Goal: Task Accomplishment & Management: Manage account settings

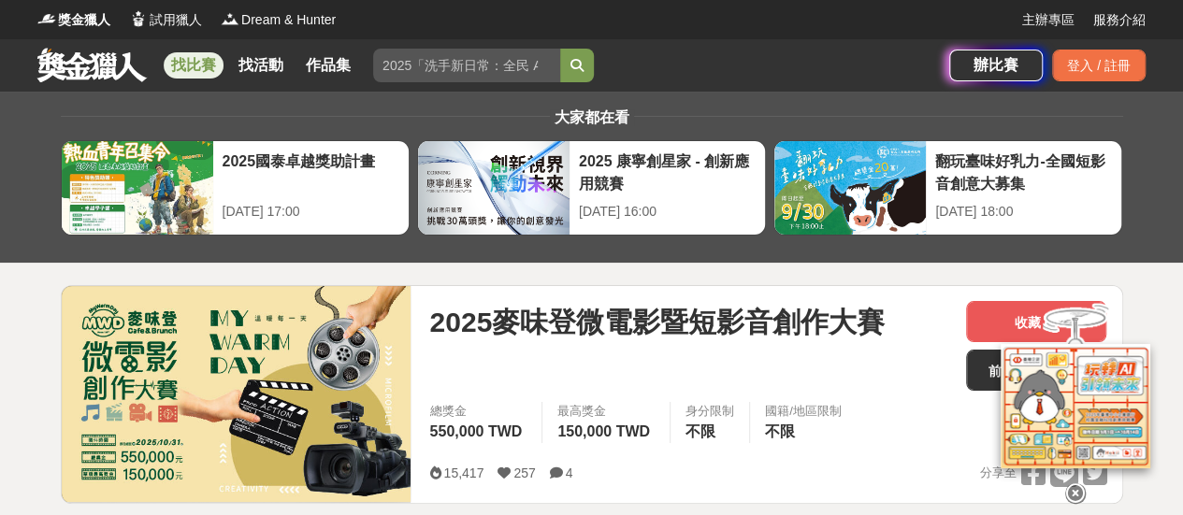
drag, startPoint x: 1103, startPoint y: 7, endPoint x: 557, endPoint y: 395, distance: 669.7
click at [560, 409] on span "最高獎金" at bounding box center [605, 411] width 97 height 19
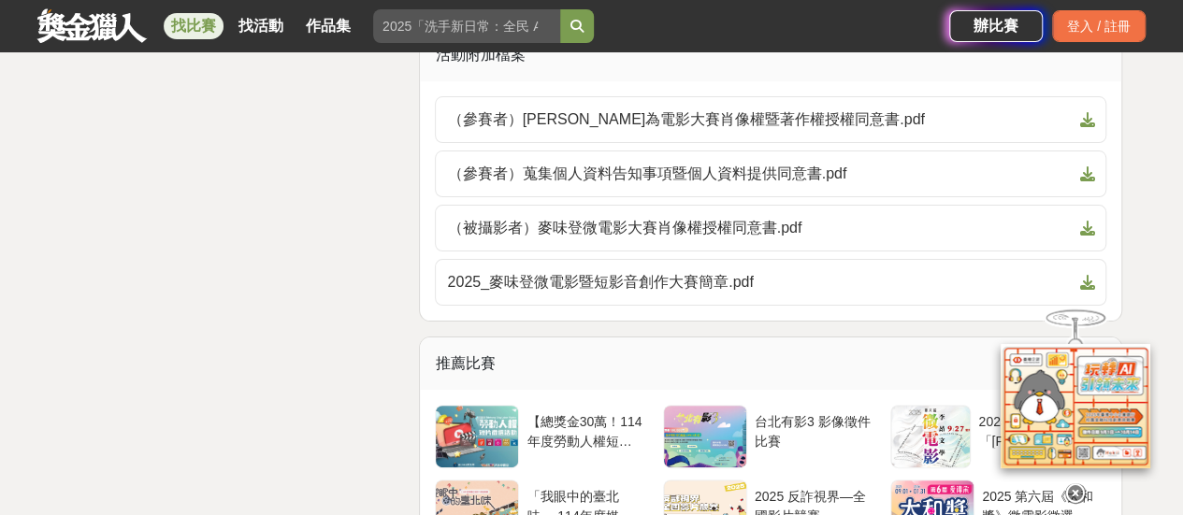
scroll to position [3552, 0]
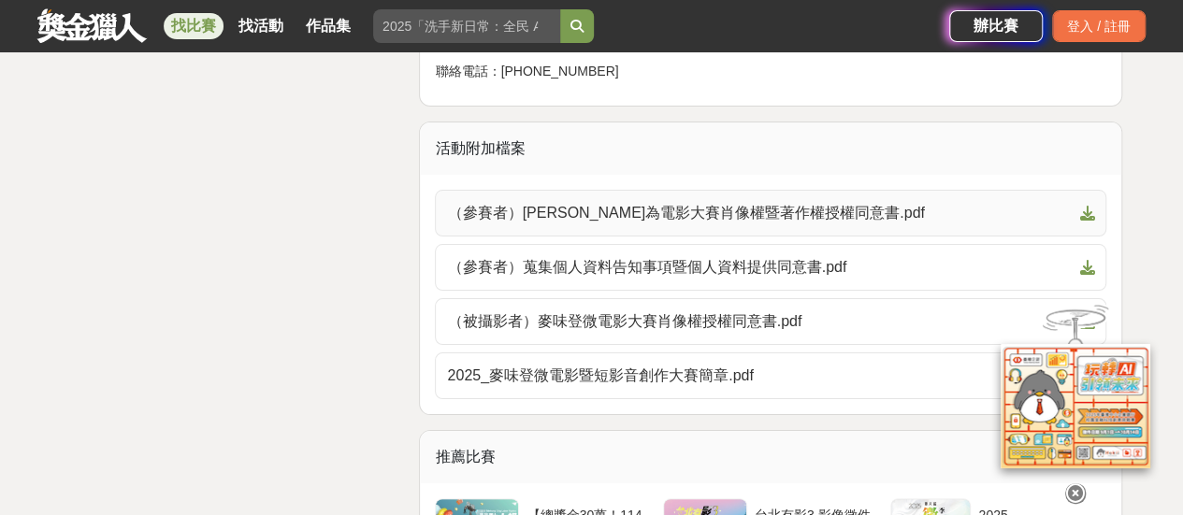
click at [1077, 205] on span at bounding box center [1082, 213] width 22 height 22
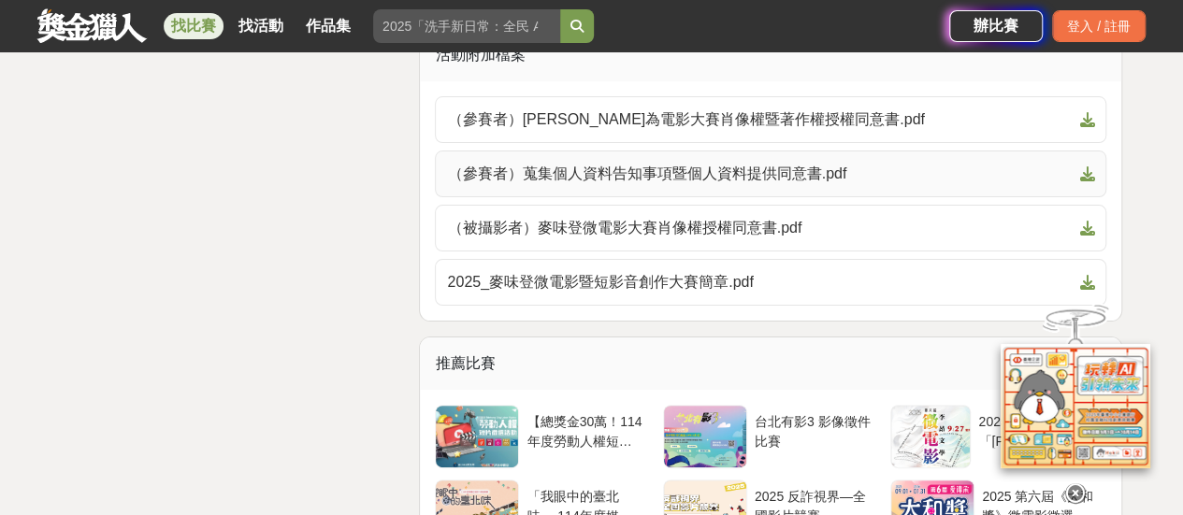
click at [1088, 169] on icon at bounding box center [1086, 173] width 15 height 15
click at [1088, 225] on icon at bounding box center [1086, 228] width 15 height 15
click at [1086, 275] on icon at bounding box center [1086, 282] width 15 height 15
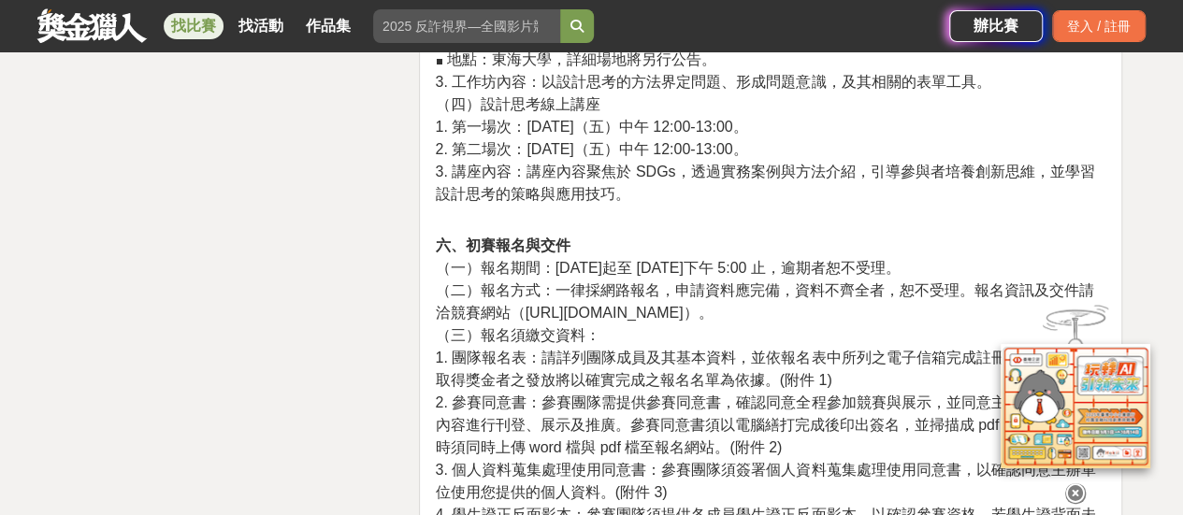
scroll to position [2932, 0]
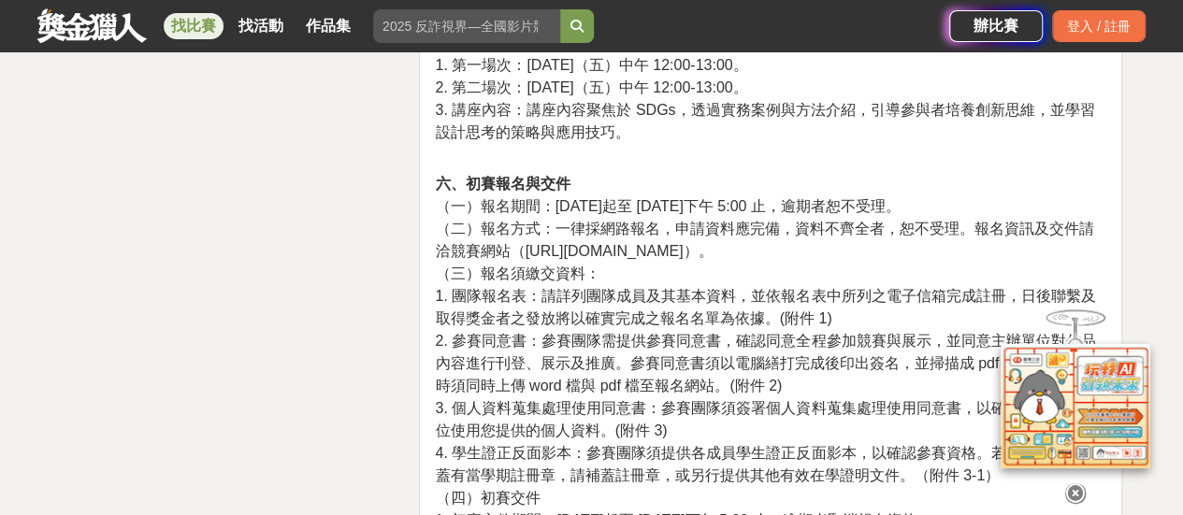
drag, startPoint x: 525, startPoint y: 223, endPoint x: 727, endPoint y: 227, distance: 202.0
click at [727, 227] on span "（二）報名方式：一律採網路報名，申請資料應完備，資料不齊全者，恕不受理。報名資訊及交件請洽競賽網站（https://proj.moe.edu.tw/sihs）。" at bounding box center [764, 240] width 658 height 38
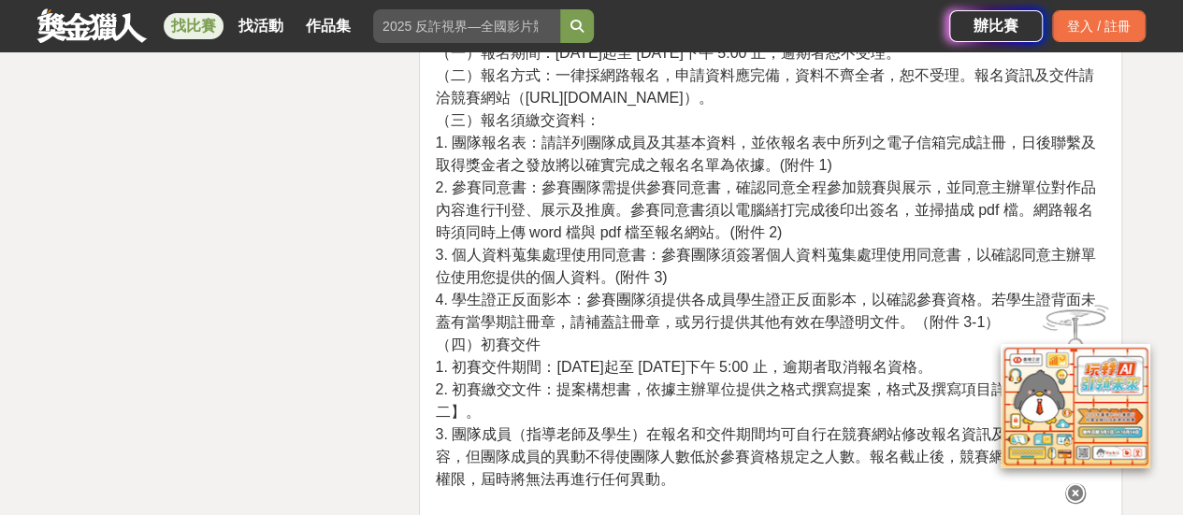
scroll to position [2898, 0]
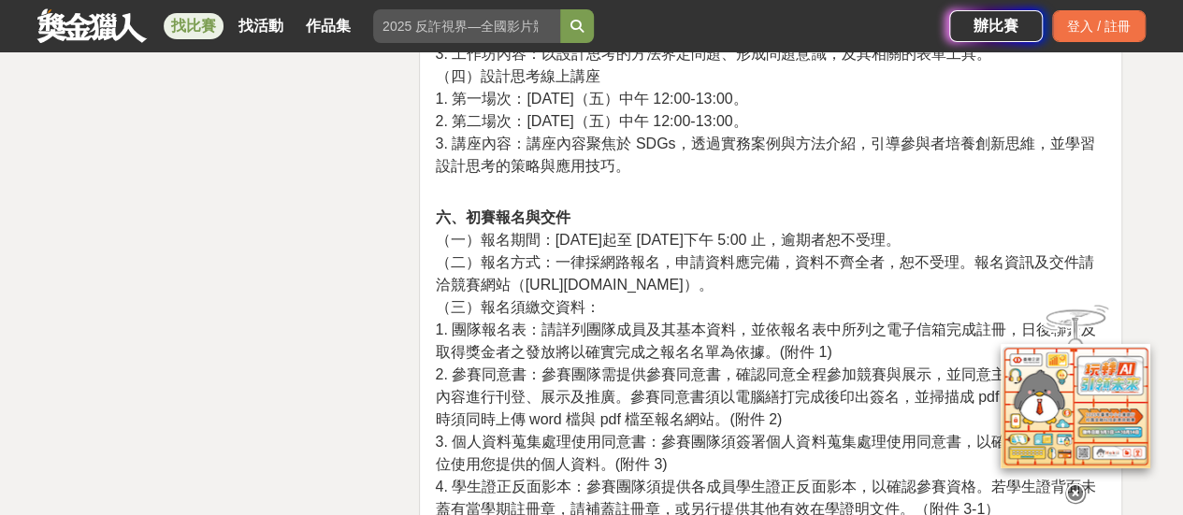
drag, startPoint x: 524, startPoint y: 262, endPoint x: 726, endPoint y: 254, distance: 202.1
click at [726, 254] on span "（二）報名方式：一律採網路報名，申請資料應完備，資料不齊全者，恕不受理。報名資訊及交件請洽競賽網站（https://proj.moe.edu.tw/sihs）。" at bounding box center [764, 273] width 658 height 38
copy span "https://proj.moe.edu.tw/sihs"
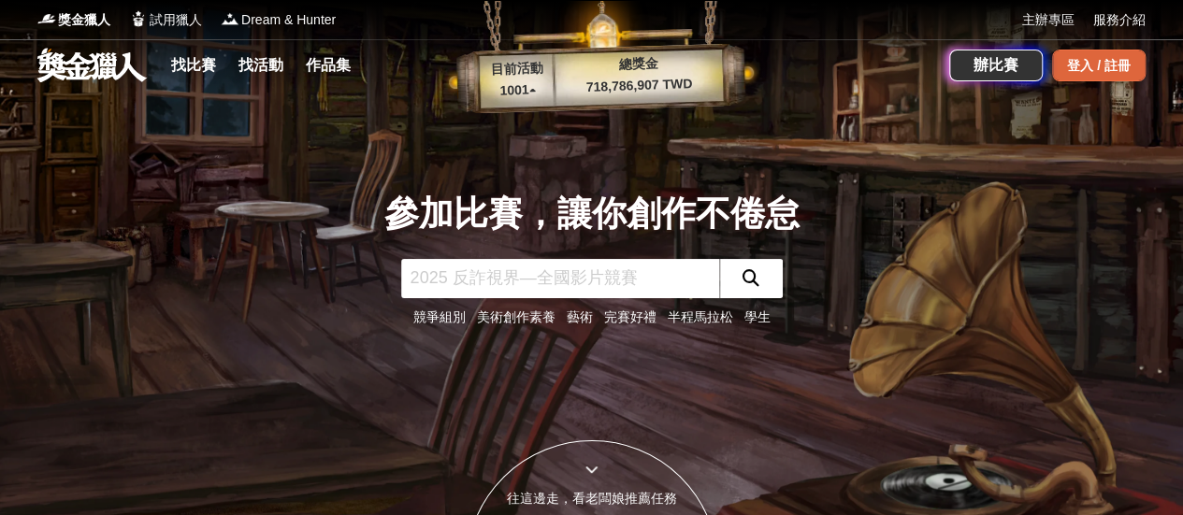
click at [1083, 61] on div "登入 / 註冊" at bounding box center [1098, 66] width 93 height 32
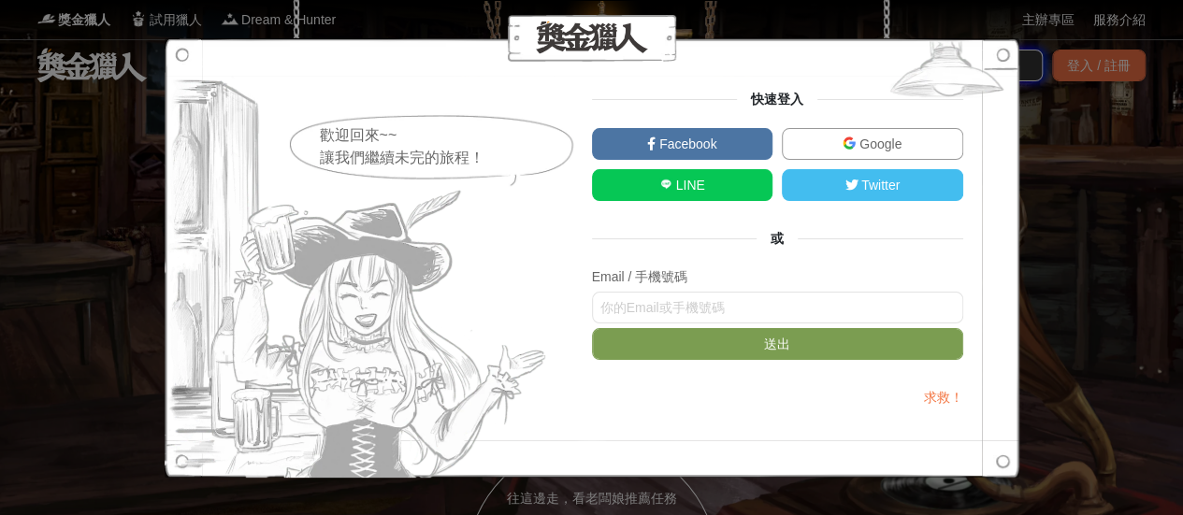
click at [863, 147] on span "Google" at bounding box center [878, 143] width 46 height 15
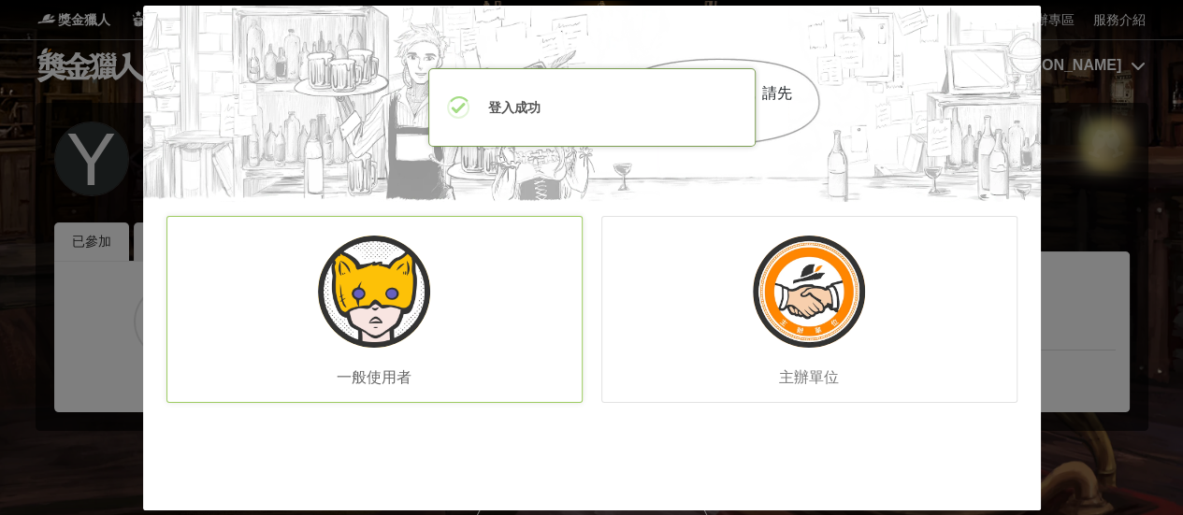
click at [459, 305] on div "一般使用者" at bounding box center [374, 309] width 416 height 187
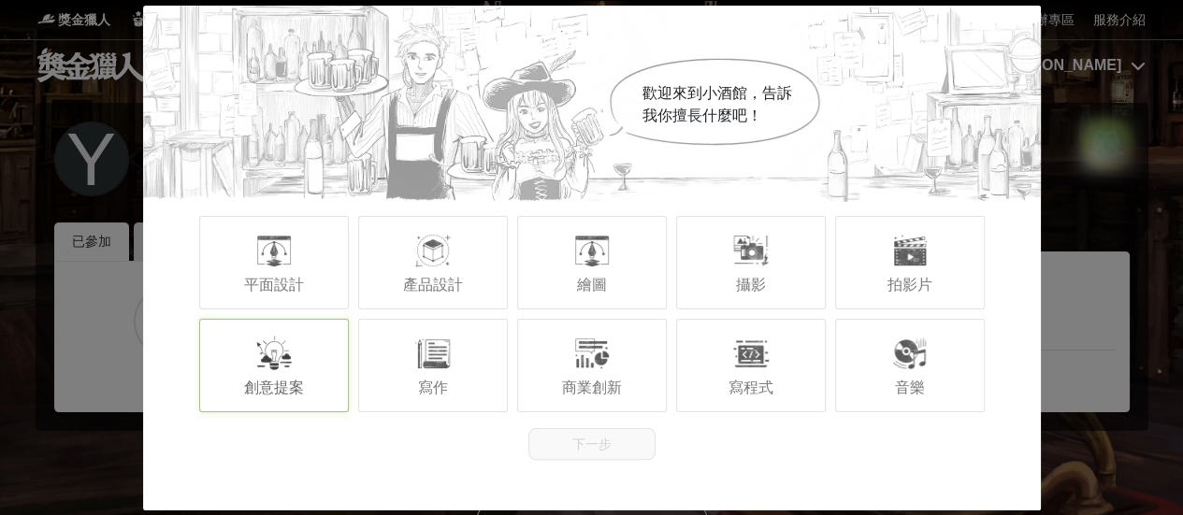
click at [301, 366] on div "創意提案" at bounding box center [274, 365] width 150 height 93
click at [628, 450] on button "下一步" at bounding box center [591, 444] width 127 height 32
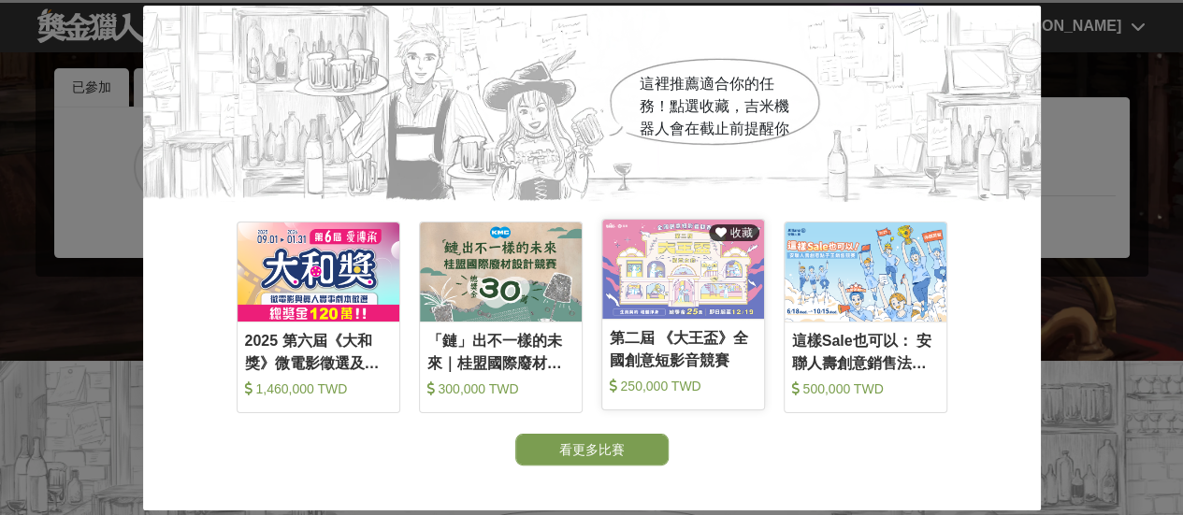
scroll to position [280, 0]
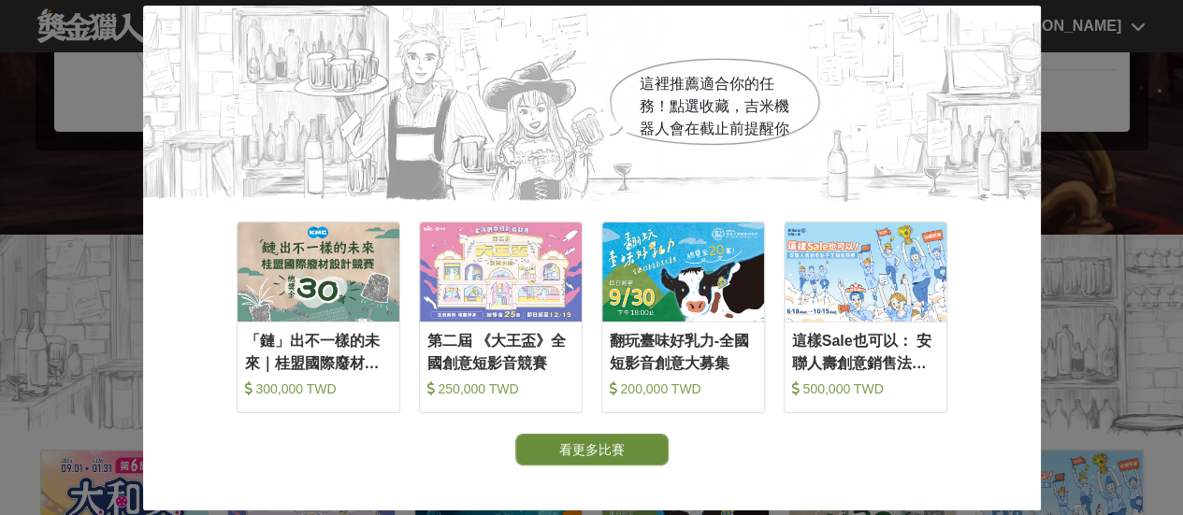
click at [611, 442] on button "看更多比賽" at bounding box center [591, 450] width 153 height 32
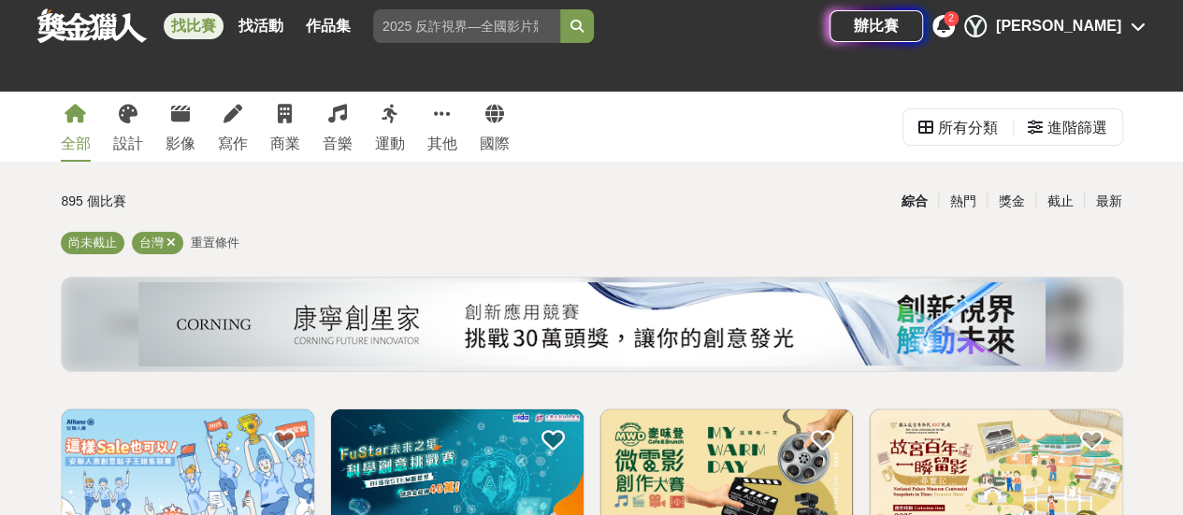
drag, startPoint x: 1056, startPoint y: 25, endPoint x: 1044, endPoint y: 27, distance: 12.3
click at [1049, 25] on div "辦比賽 2 Y Yun" at bounding box center [987, 26] width 316 height 52
click at [950, 27] on icon at bounding box center [943, 25] width 13 height 15
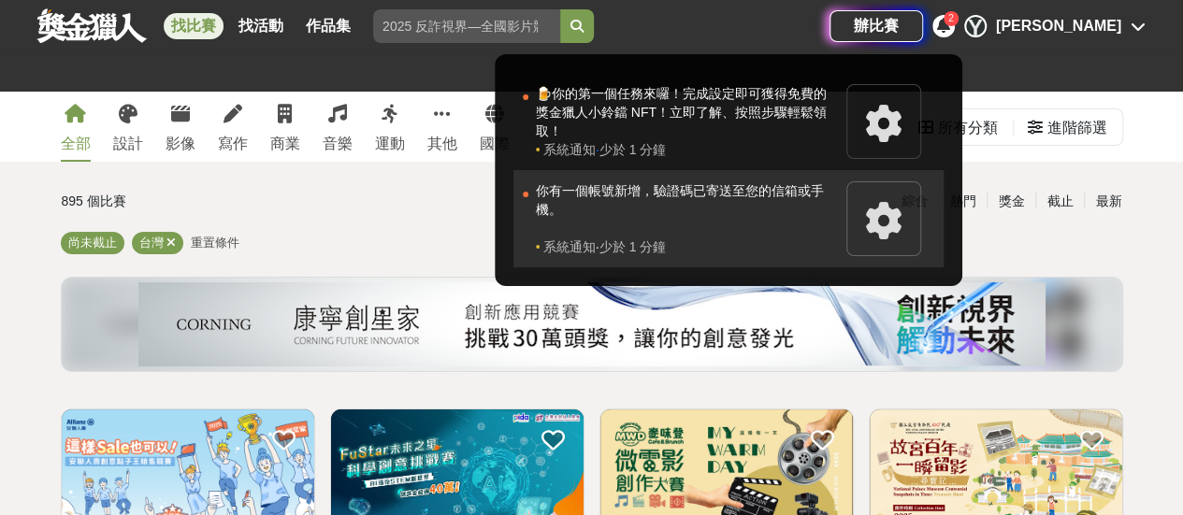
click at [902, 223] on icon at bounding box center [883, 220] width 37 height 37
drag, startPoint x: 980, startPoint y: 226, endPoint x: 914, endPoint y: 229, distance: 65.5
click at [902, 226] on icon at bounding box center [883, 220] width 37 height 37
click at [825, 213] on div "你有一個帳號新增，驗證碼已寄送至您的信箱或手機。" at bounding box center [686, 209] width 301 height 56
click at [822, 193] on div "你有一個帳號新增，驗證碼已寄送至您的信箱或手機。" at bounding box center [686, 209] width 301 height 56
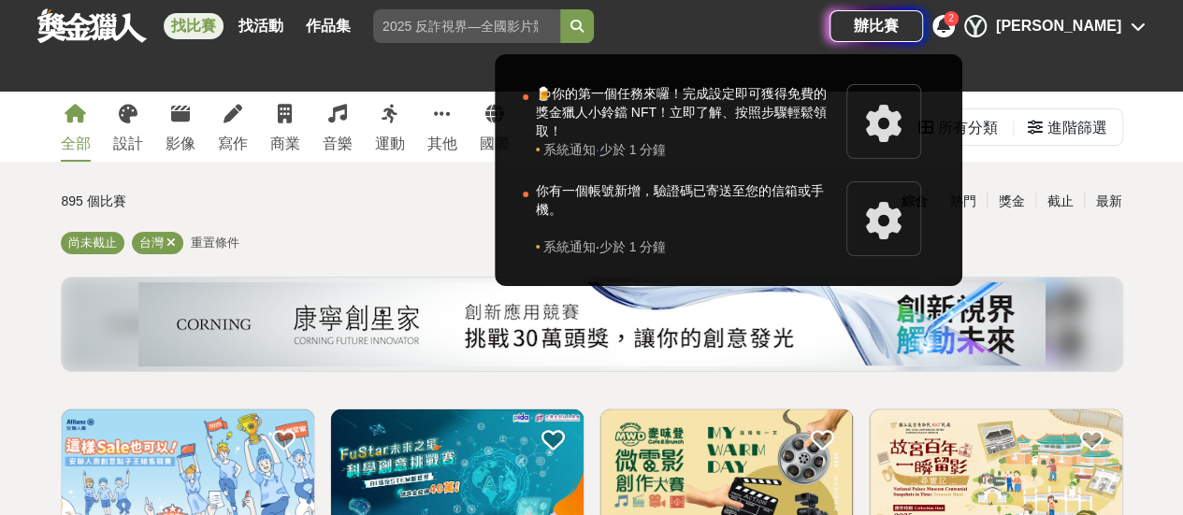
click at [1122, 10] on div at bounding box center [591, 257] width 1183 height 515
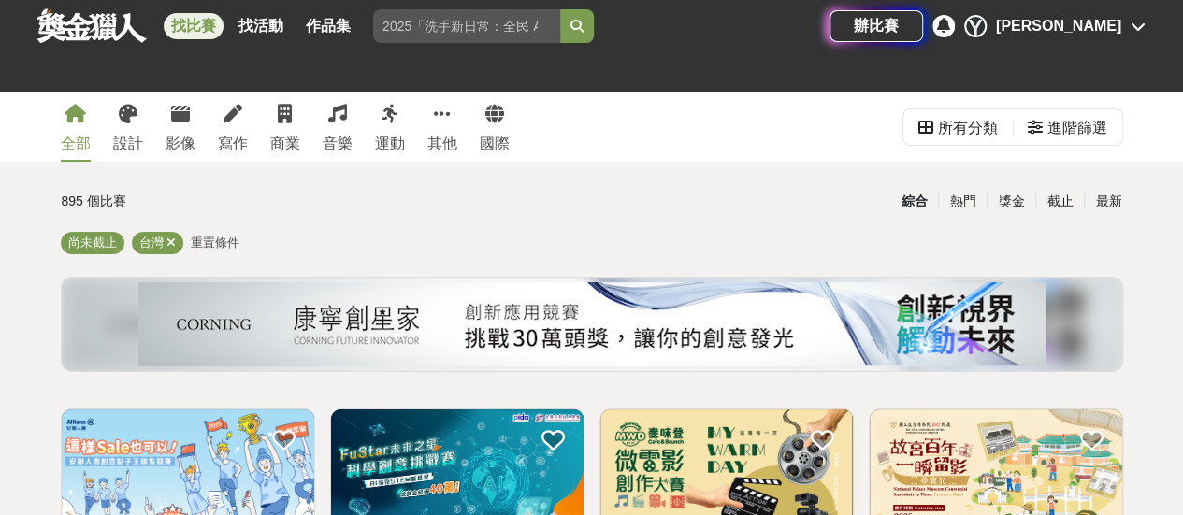
click at [1122, 37] on div "辦比賽 Y Yun" at bounding box center [987, 26] width 316 height 52
click at [1139, 8] on div "辦比賽 Y Yun" at bounding box center [987, 26] width 316 height 52
click at [1138, 11] on div "辦比賽 Y Yun" at bounding box center [987, 26] width 316 height 52
click at [1137, 16] on div "Y Yun" at bounding box center [1054, 26] width 181 height 22
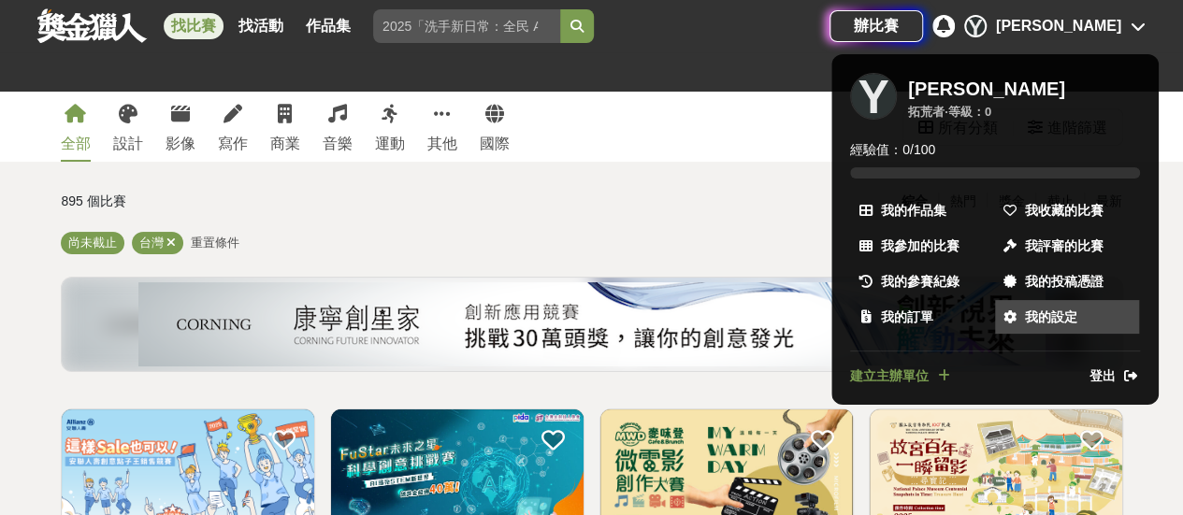
click at [1031, 313] on span "我的設定" at bounding box center [1051, 318] width 52 height 20
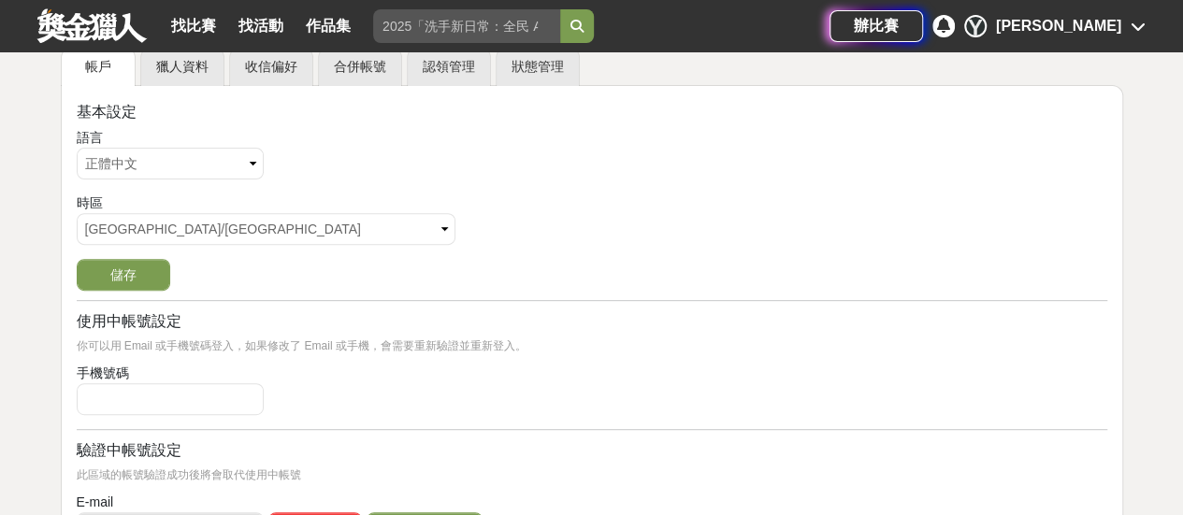
scroll to position [280, 0]
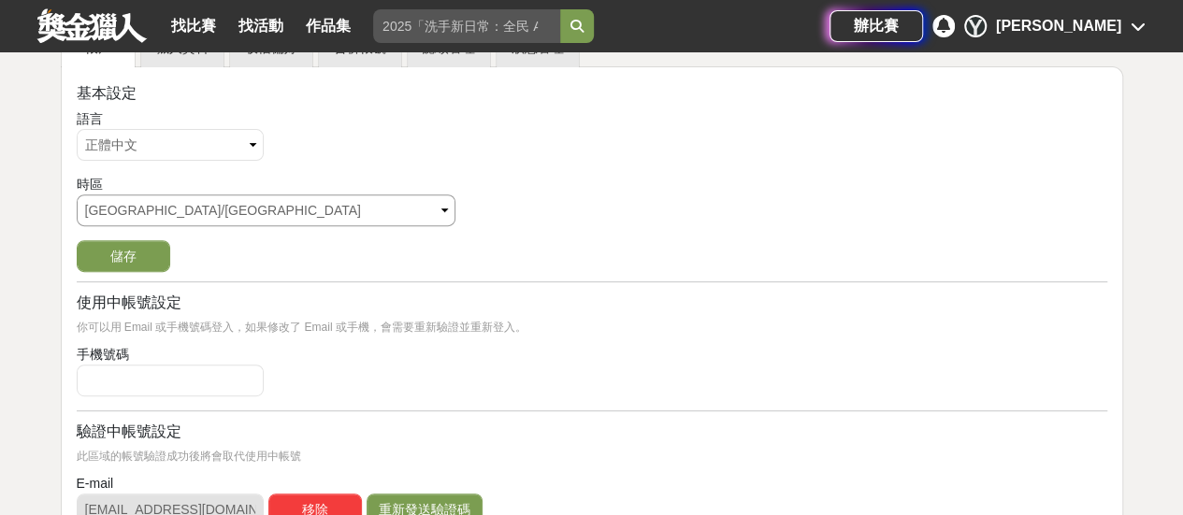
click at [214, 208] on select "請選擇... Africa/Abidjan Africa/Accra Africa/Addis_Ababa Africa/Algiers Africa/Asm…" at bounding box center [266, 210] width 379 height 32
click at [650, 236] on form "語言 請選擇... 正體中文 English 日本語 ไทย 時區 請選擇... Africa/Abidjan Africa/Accra Africa/Add…" at bounding box center [592, 190] width 1030 height 163
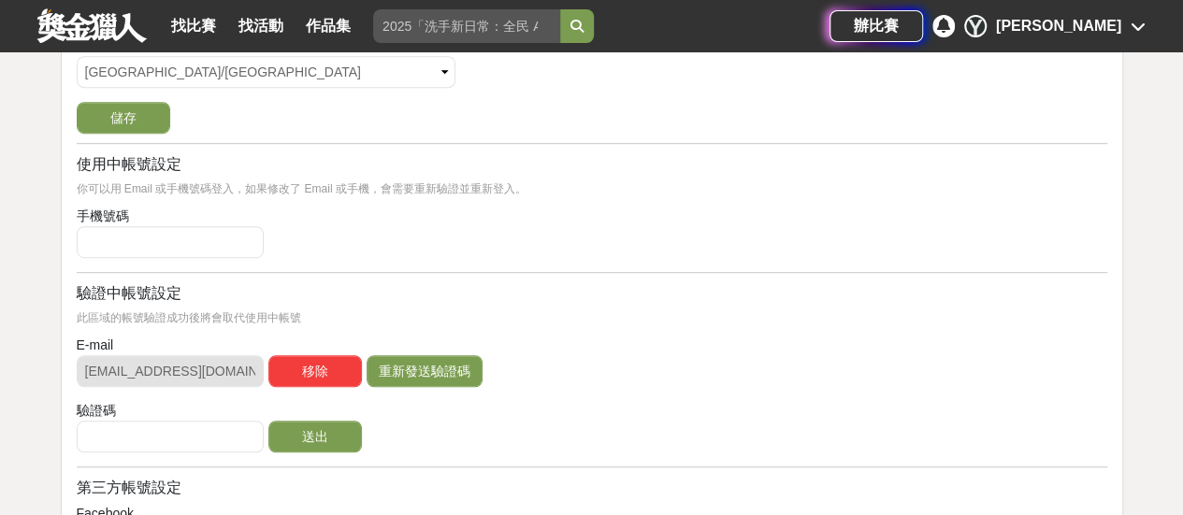
scroll to position [467, 0]
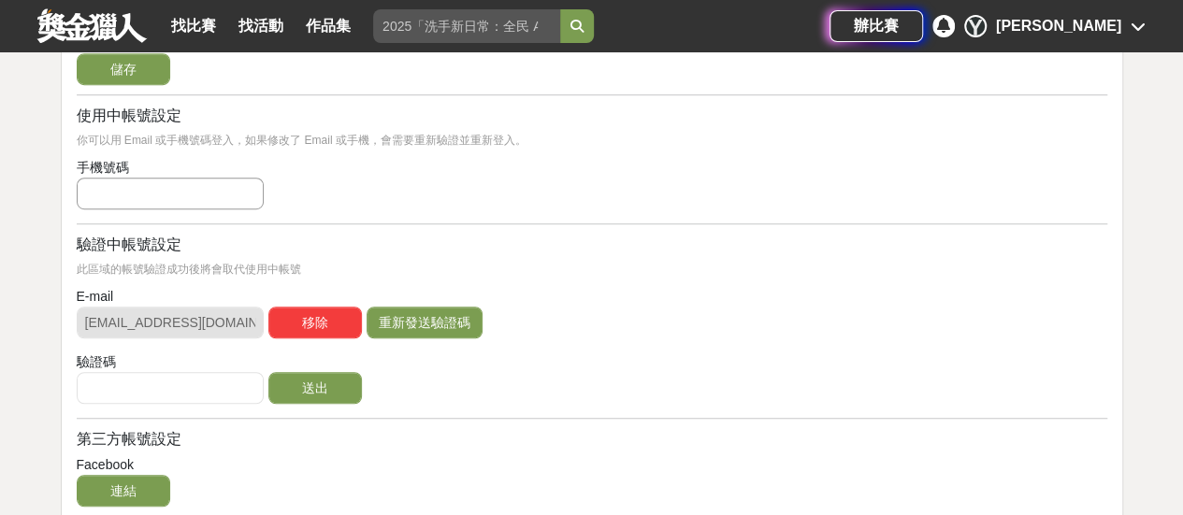
click at [201, 194] on input "text" at bounding box center [170, 194] width 187 height 32
type input "ㄢ"
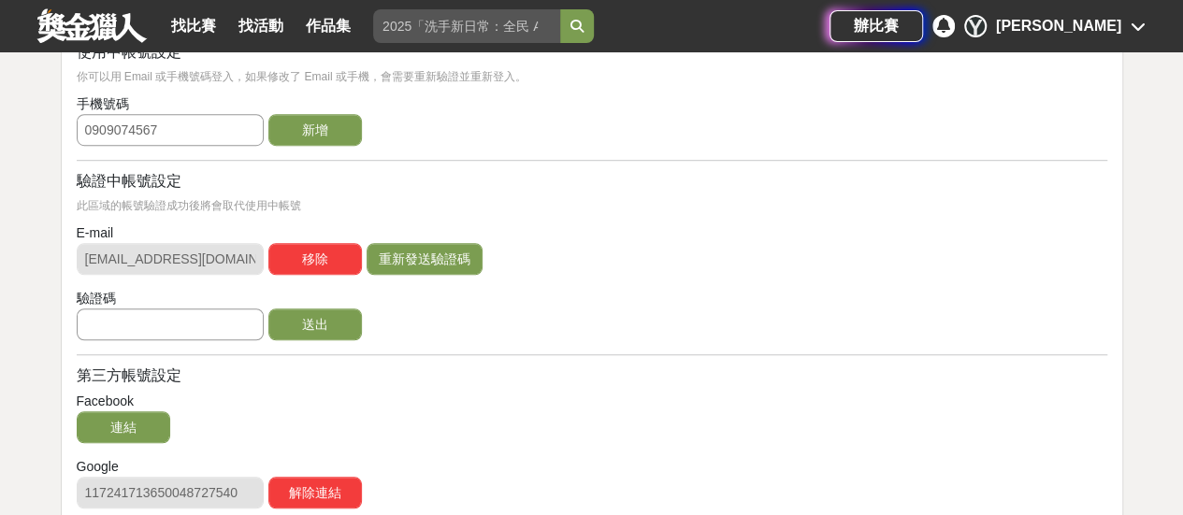
scroll to position [561, 0]
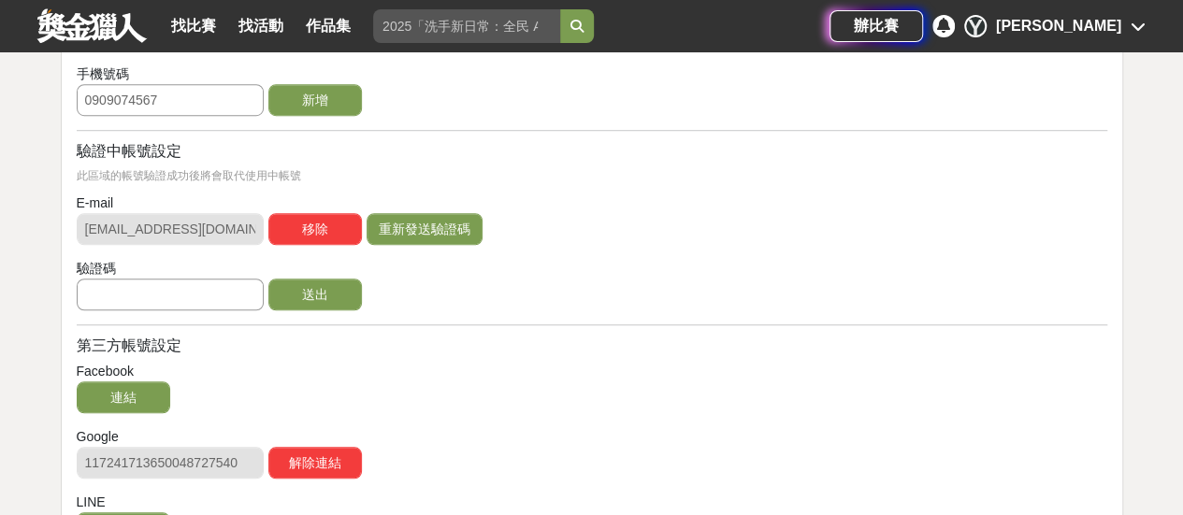
type input "0909074567"
click at [193, 300] on input "text" at bounding box center [170, 295] width 187 height 32
type input "MWN5anRaS1g"
click at [292, 302] on button "送出" at bounding box center [314, 295] width 93 height 32
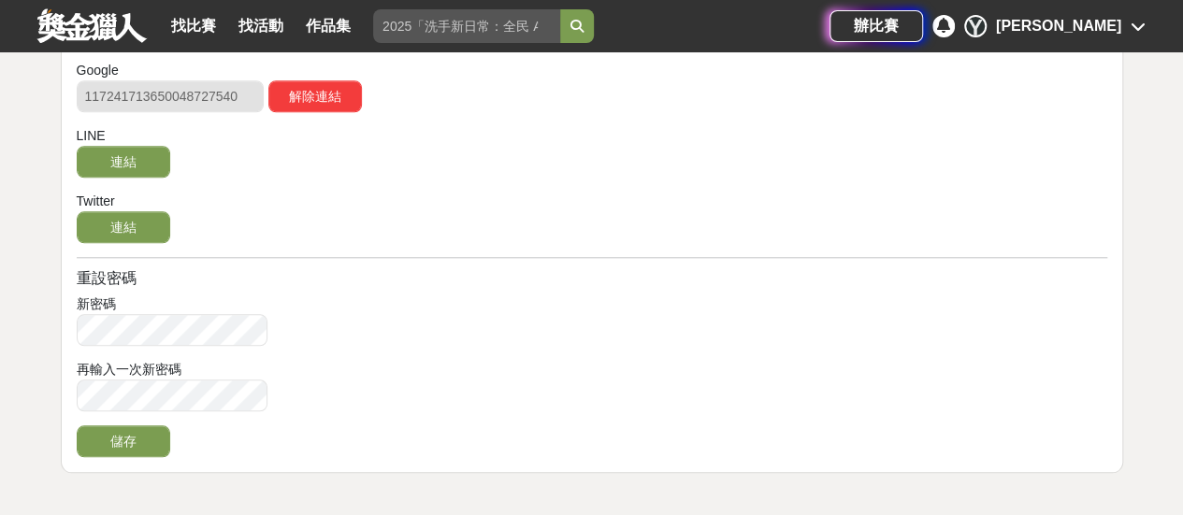
scroll to position [841, 0]
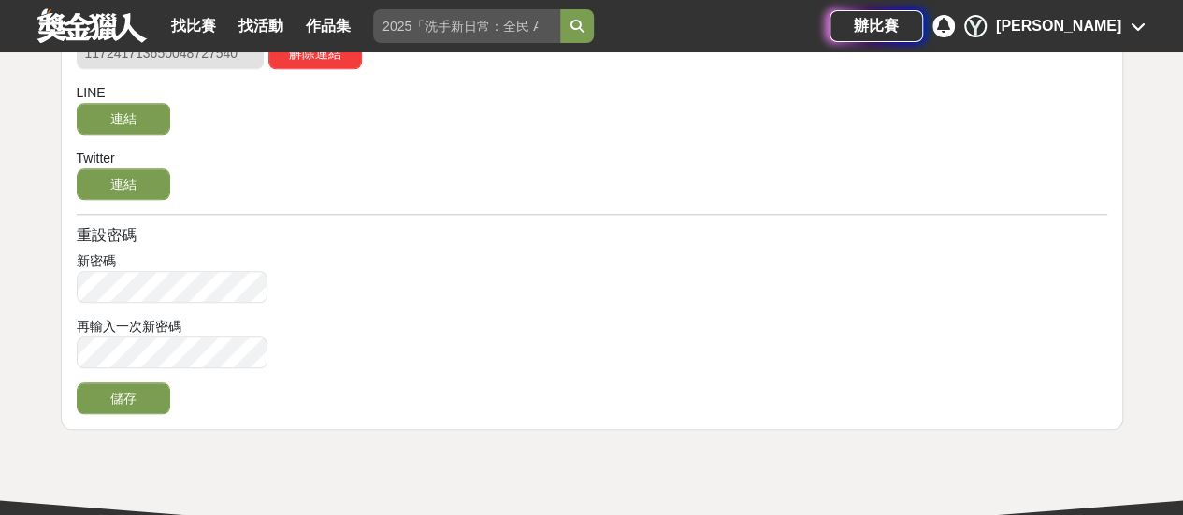
click at [165, 266] on div "新密碼" at bounding box center [592, 261] width 1030 height 20
click at [93, 400] on button "儲存" at bounding box center [123, 398] width 93 height 32
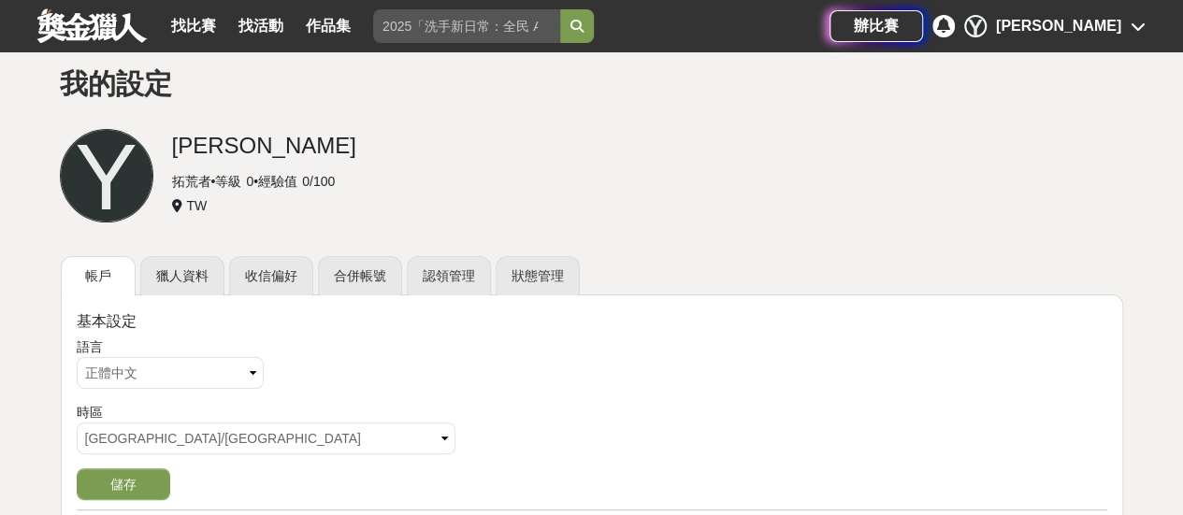
scroll to position [0, 0]
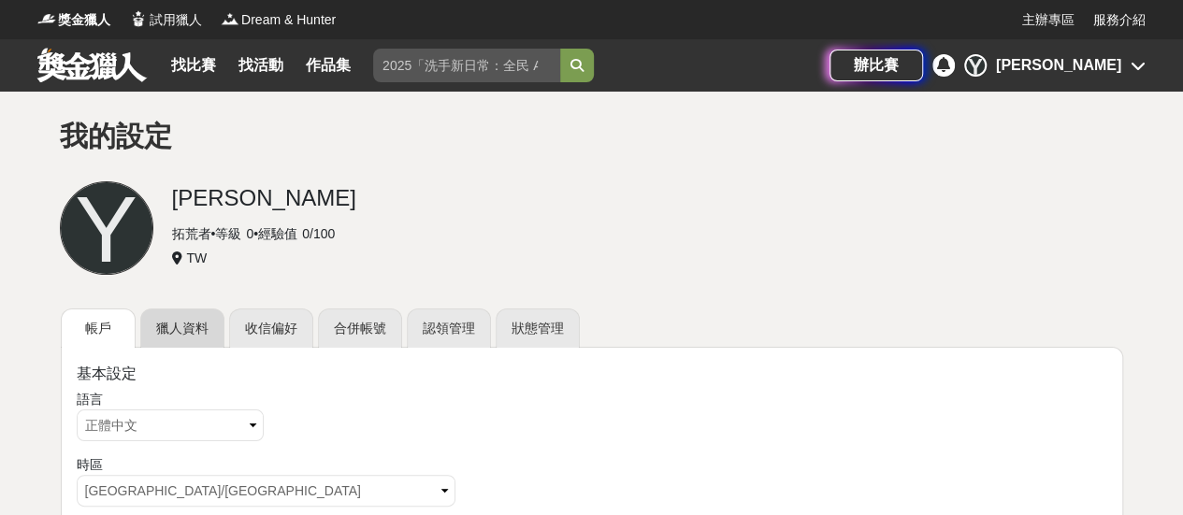
click at [169, 333] on link "獵人資料" at bounding box center [182, 327] width 84 height 39
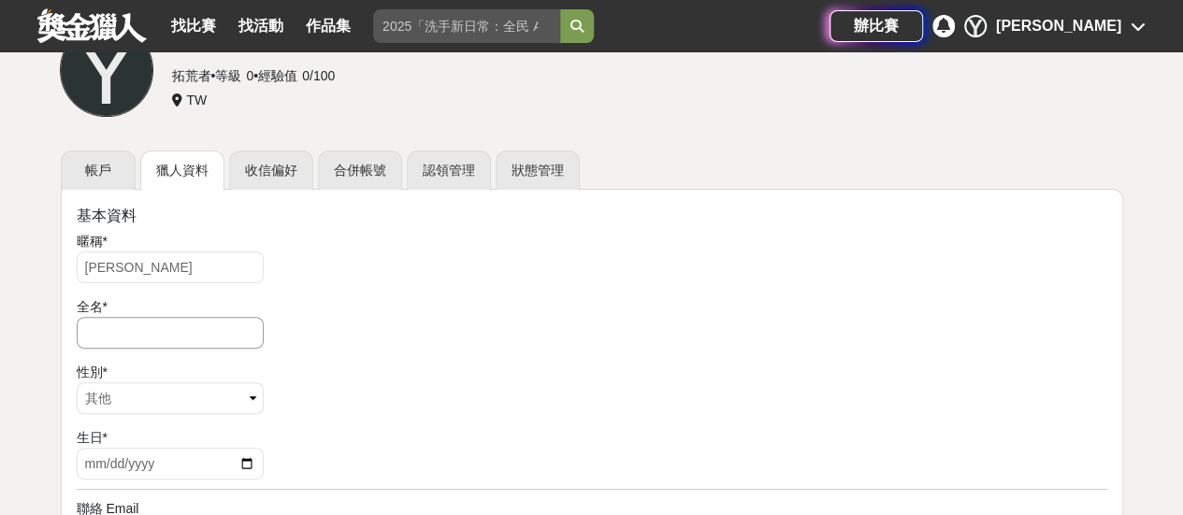
scroll to position [187, 0]
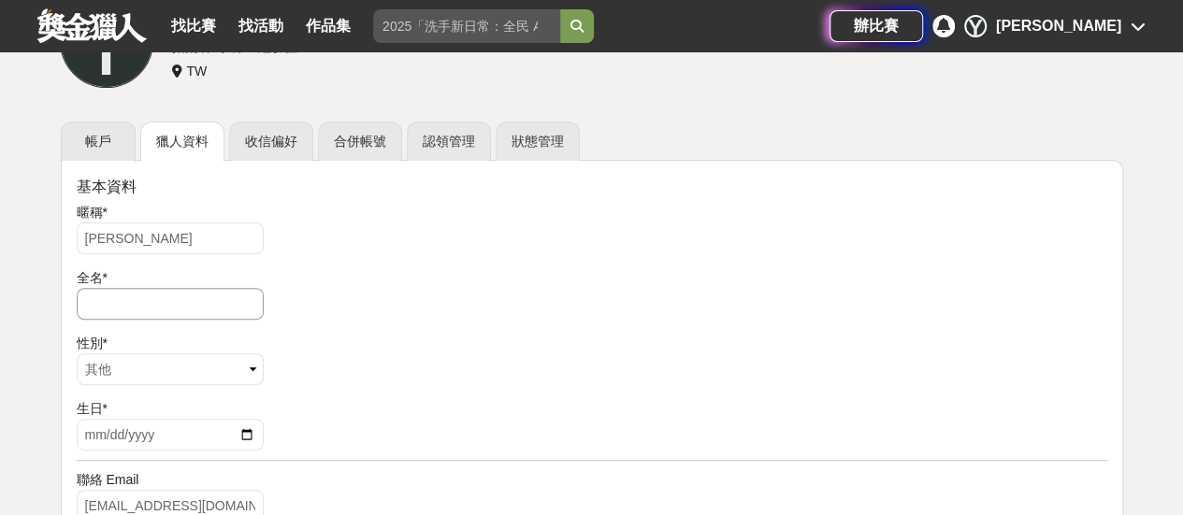
click at [151, 294] on input "text" at bounding box center [170, 304] width 187 height 32
type input "u"
type input "游子昀"
click at [180, 362] on select "請選擇... 男 女 其他" at bounding box center [170, 369] width 187 height 32
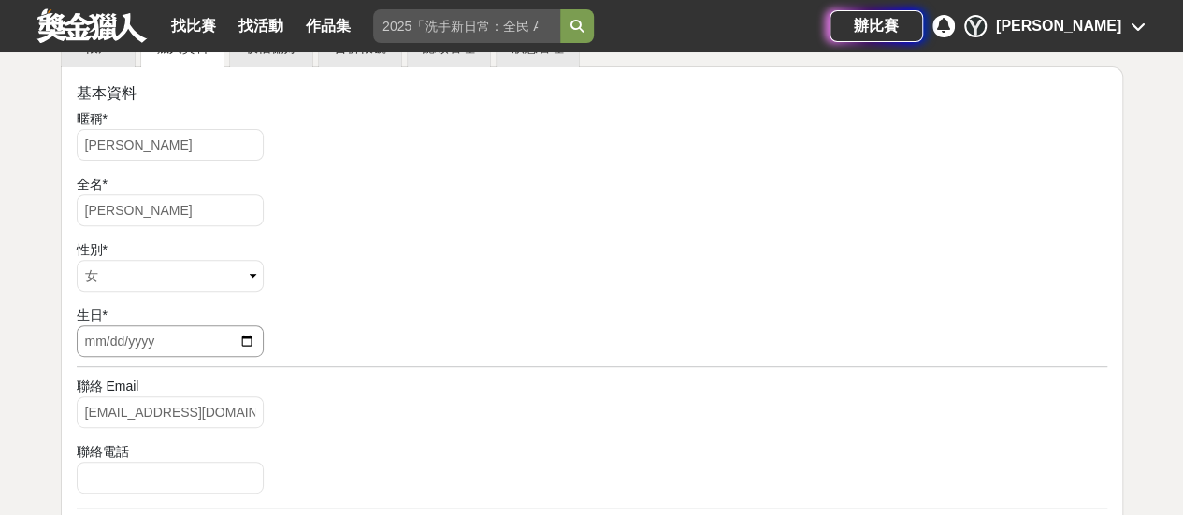
click at [155, 334] on input "date" at bounding box center [170, 341] width 187 height 32
click at [248, 339] on input "date" at bounding box center [170, 341] width 187 height 32
click at [248, 332] on input "date" at bounding box center [170, 341] width 187 height 32
type input "2005-07-19"
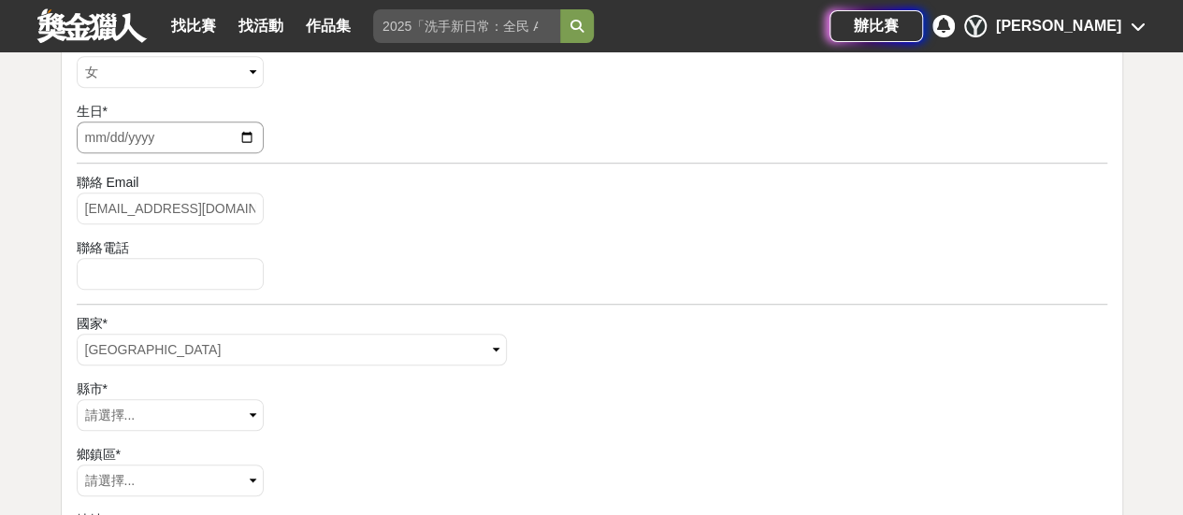
scroll to position [561, 0]
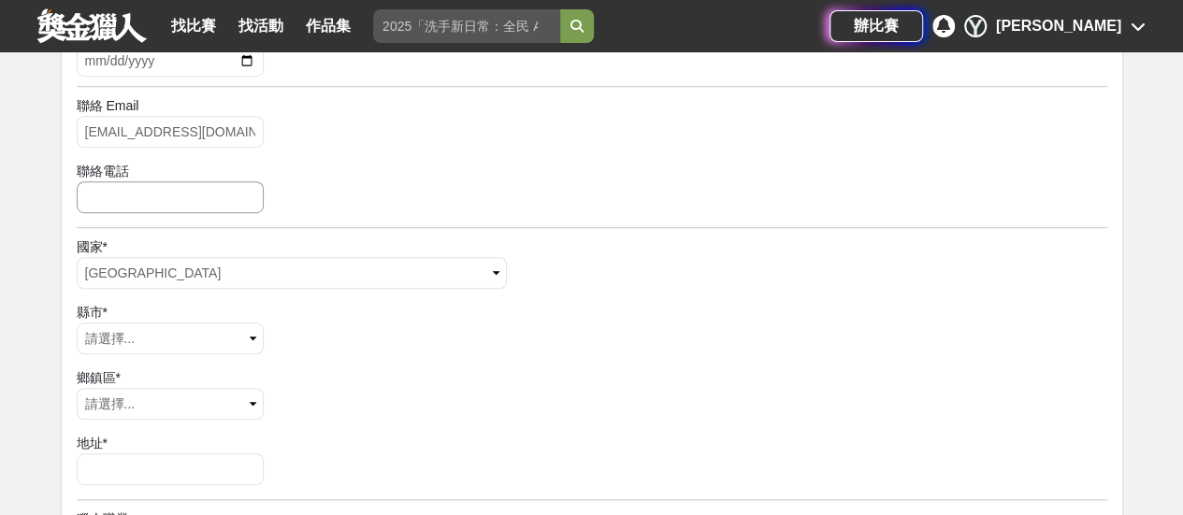
click at [165, 205] on input "number" at bounding box center [170, 197] width 187 height 32
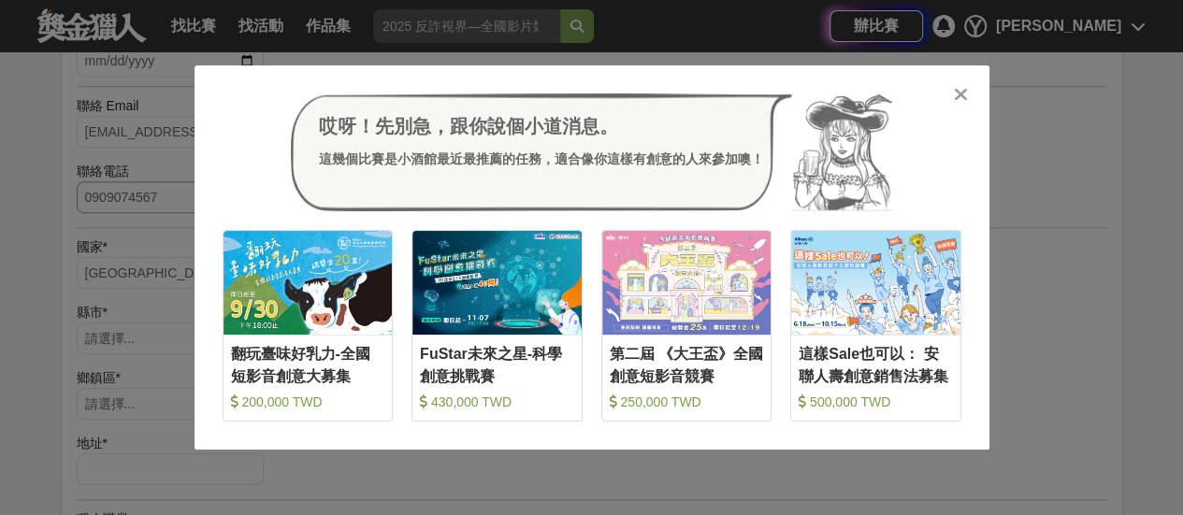
type input "0909074567"
click at [962, 98] on icon at bounding box center [961, 94] width 14 height 19
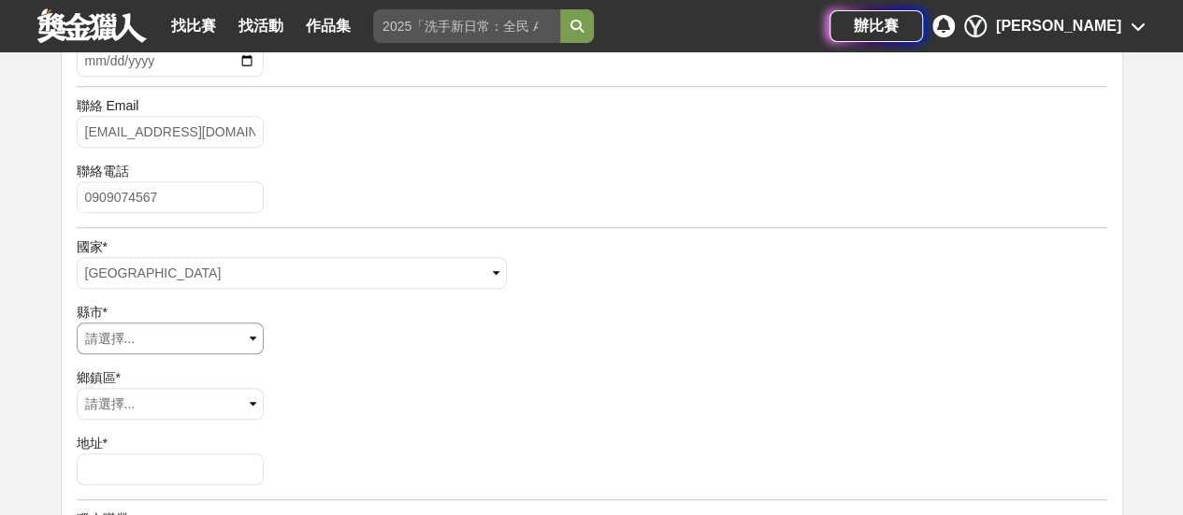
click at [156, 337] on select "請選擇... 臺北市 基隆市 新北市 連江縣 宜蘭縣 釣魚臺 新竹市 新竹縣 桃園市 苗栗縣 臺中市 彰化縣 南投縣 嘉義市 嘉義縣 雲林縣 臺南市 高雄市 …" at bounding box center [170, 339] width 187 height 32
click at [144, 397] on select "請選擇... 宜蘭市 壯圍鄉 頭城鎮 礁溪鄉 員山鄉 羅東鎮 三星鄉 大同鄉 五結鄉 冬山鄉 蘇澳鎮 南澳鄉 釣魚臺" at bounding box center [170, 404] width 187 height 32
click at [206, 409] on select "請選擇... 宜蘭市 壯圍鄉 頭城鎮 礁溪鄉 員山鄉 羅東鎮 三星鄉 大同鄉 五結鄉 冬山鄉 蘇澳鎮 南澳鄉 釣魚臺" at bounding box center [170, 404] width 187 height 32
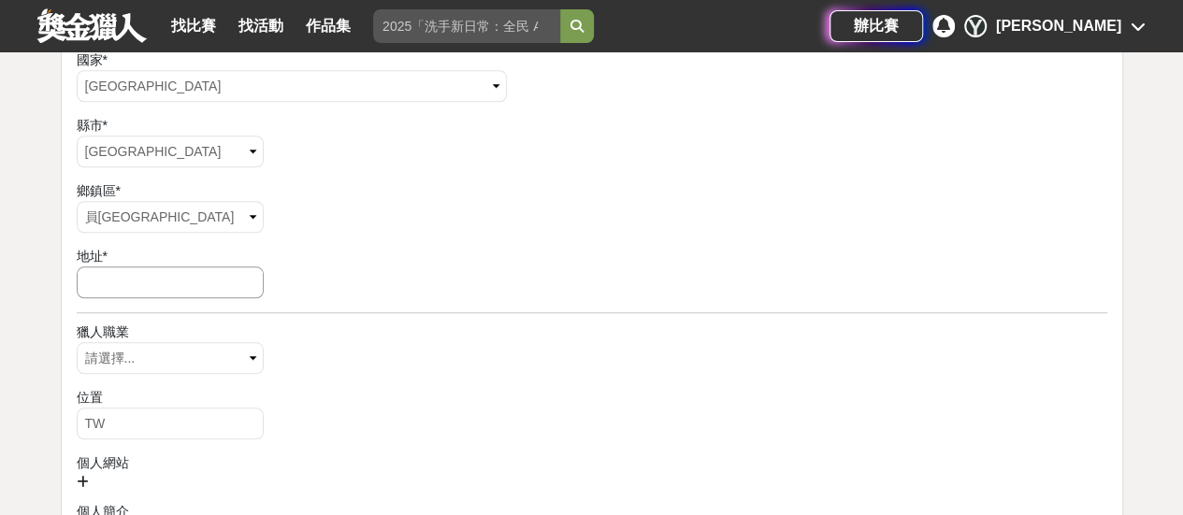
click at [194, 272] on input "text" at bounding box center [170, 282] width 187 height 32
click at [194, 272] on input "茄苳路42-6號" at bounding box center [170, 282] width 187 height 32
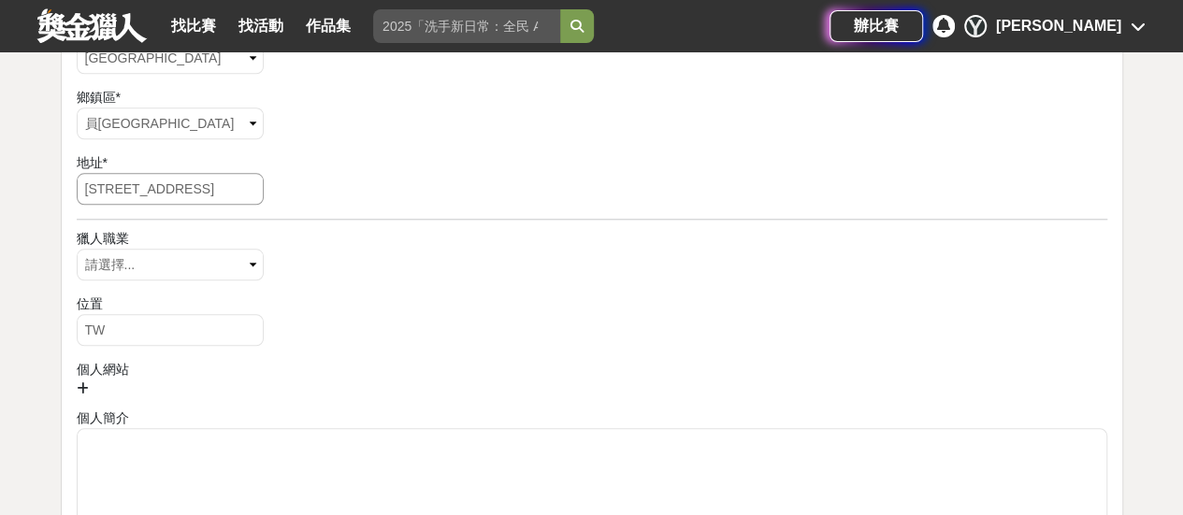
type input "茄苳路42-6號"
click at [183, 243] on div "獵人職業" at bounding box center [592, 239] width 1030 height 20
click at [187, 254] on select "請選擇... 視覺藝術 攝影師 作家 音樂家 工程師 達人 博學" at bounding box center [170, 265] width 187 height 32
click at [409, 294] on div "位置" at bounding box center [592, 304] width 1030 height 20
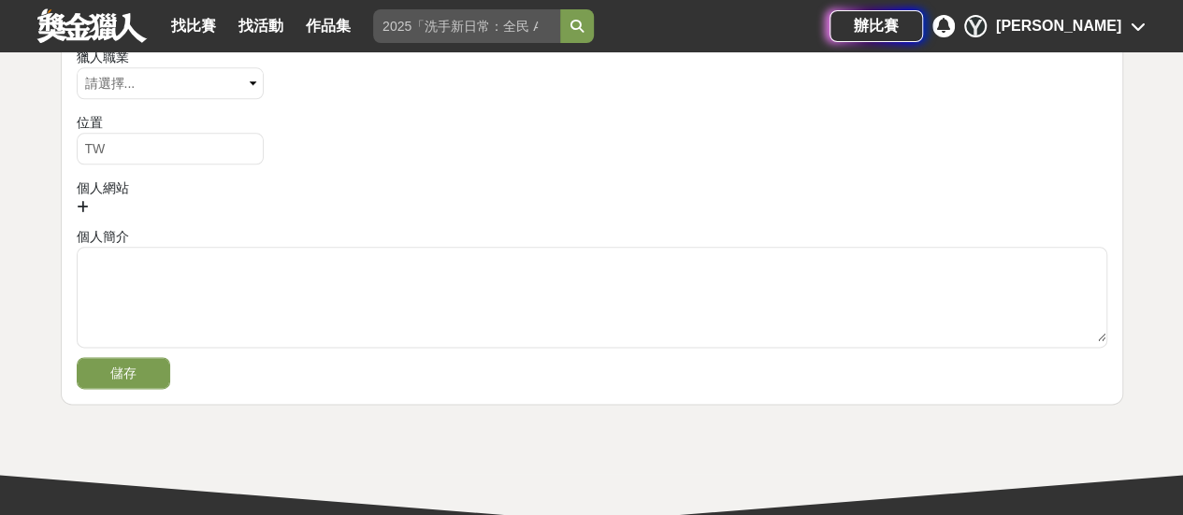
scroll to position [1122, 0]
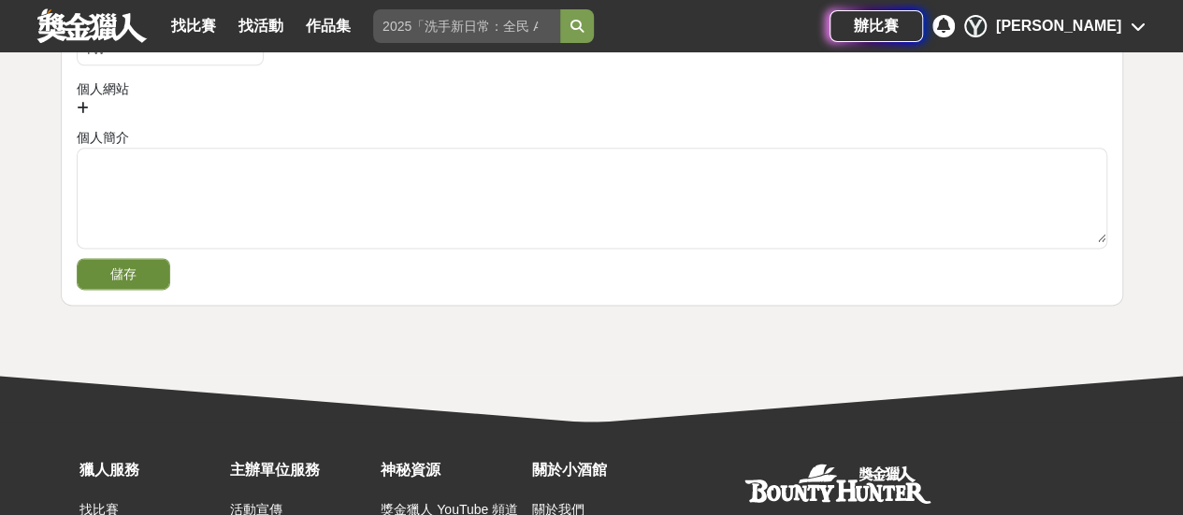
click at [136, 270] on button "儲存" at bounding box center [123, 274] width 93 height 32
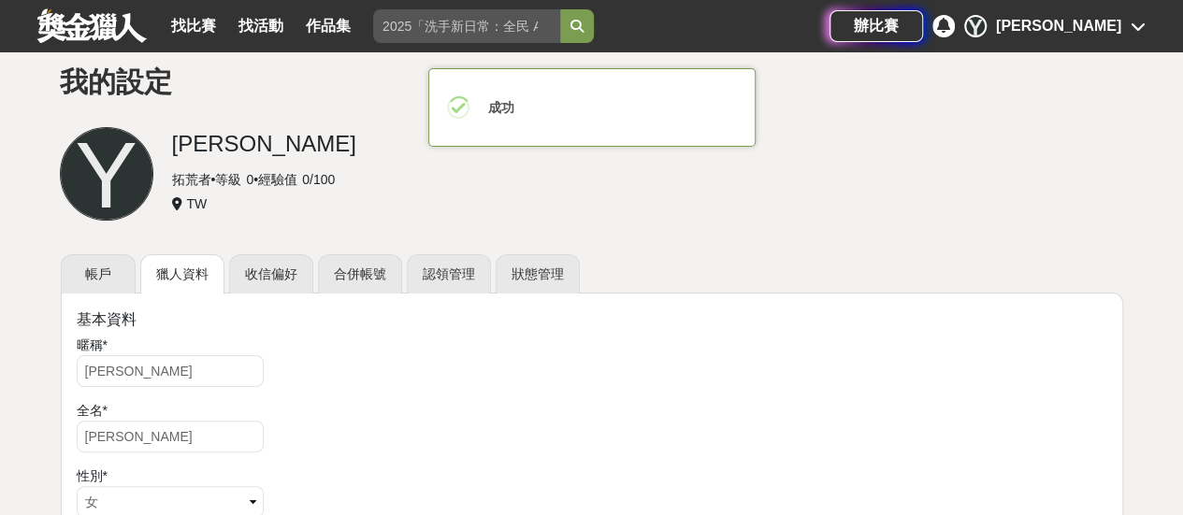
scroll to position [0, 0]
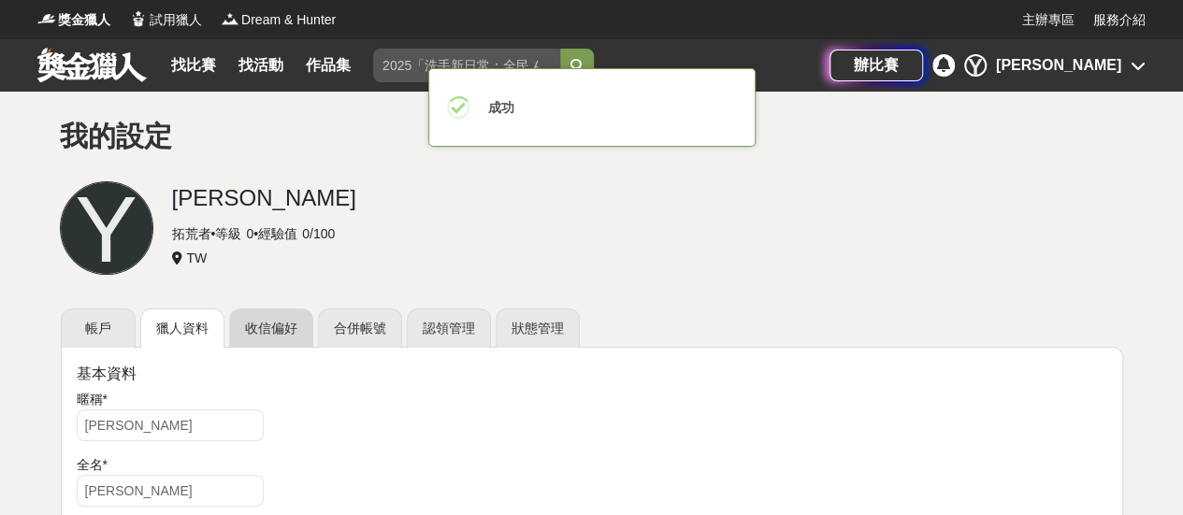
click at [276, 313] on link "收信偏好" at bounding box center [271, 327] width 84 height 39
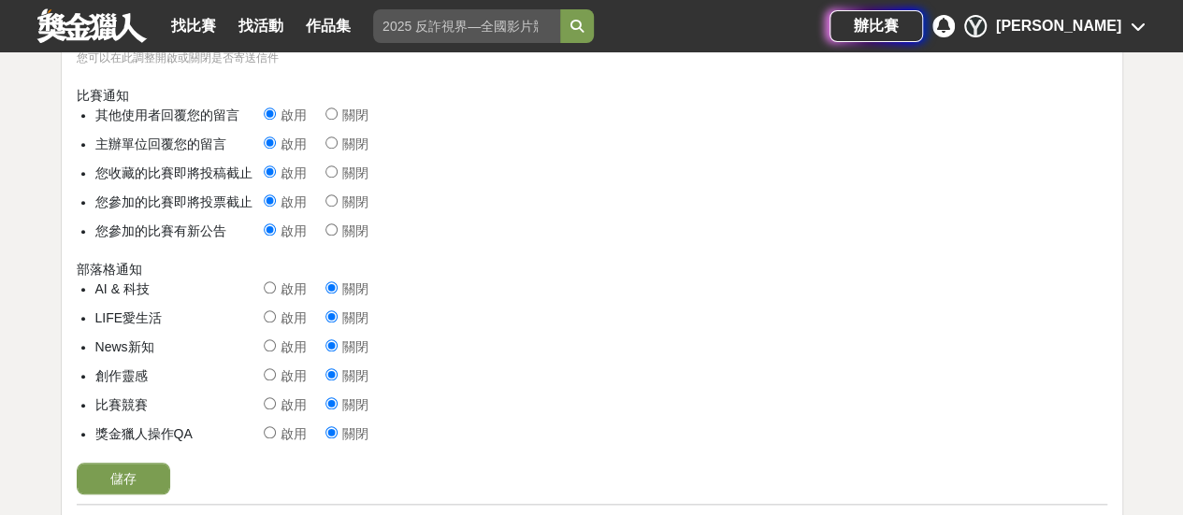
scroll to position [104, 0]
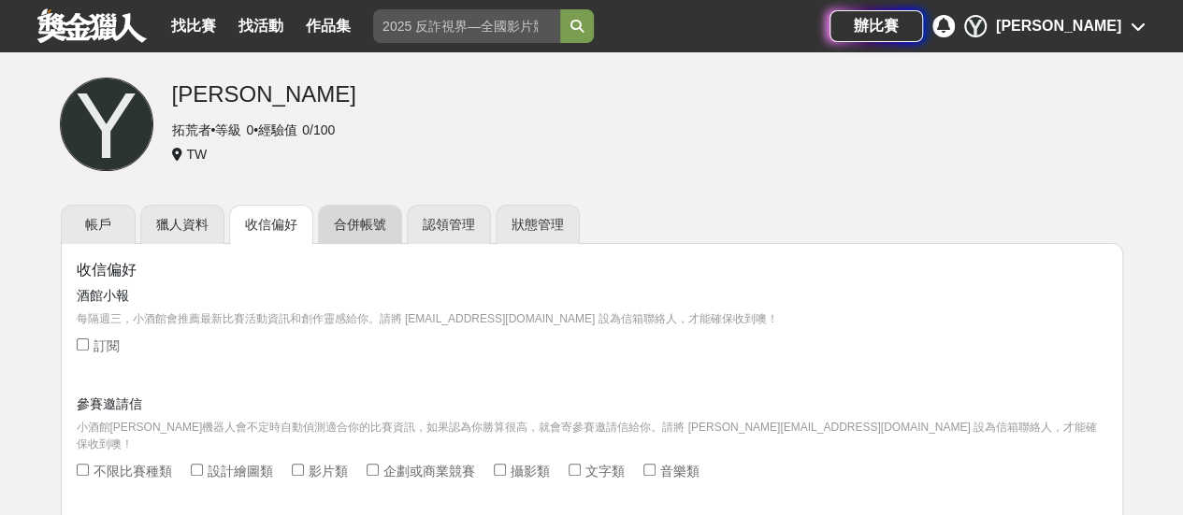
click at [396, 226] on link "合併帳號" at bounding box center [360, 224] width 84 height 39
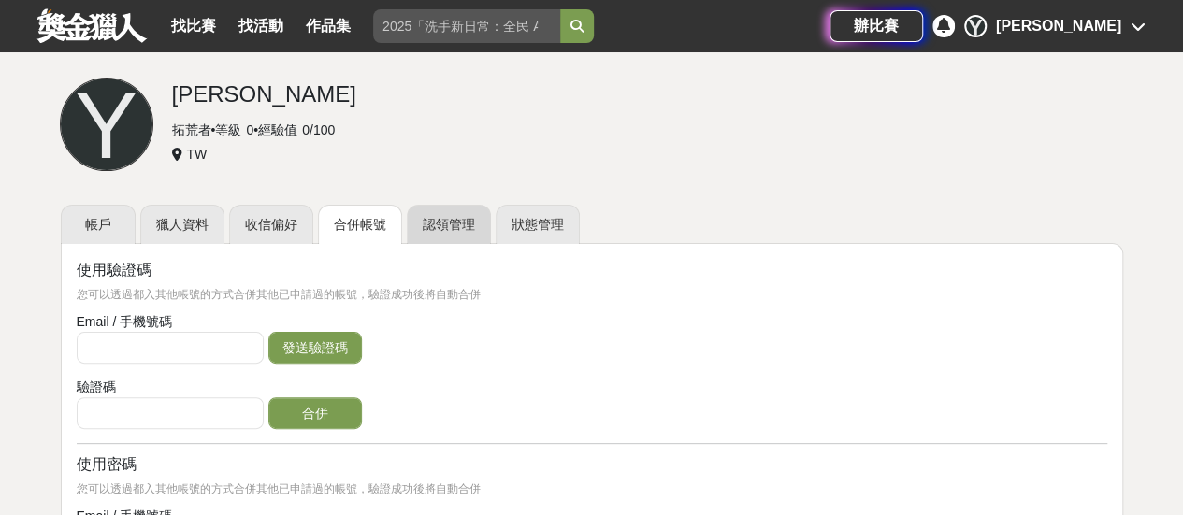
click at [407, 217] on link "認領管理" at bounding box center [449, 224] width 84 height 39
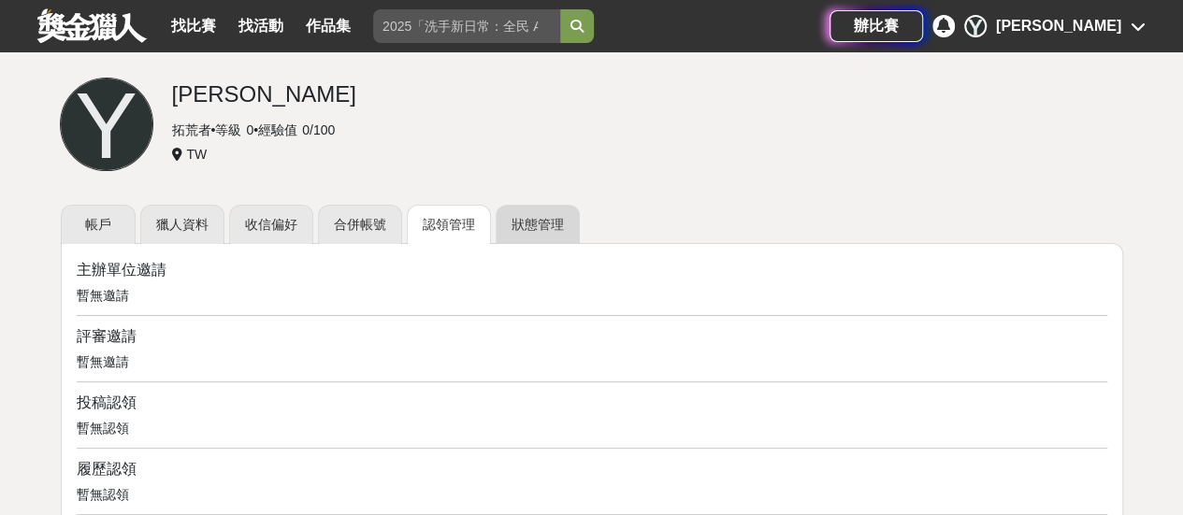
click at [532, 216] on link "狀態管理" at bounding box center [537, 224] width 84 height 39
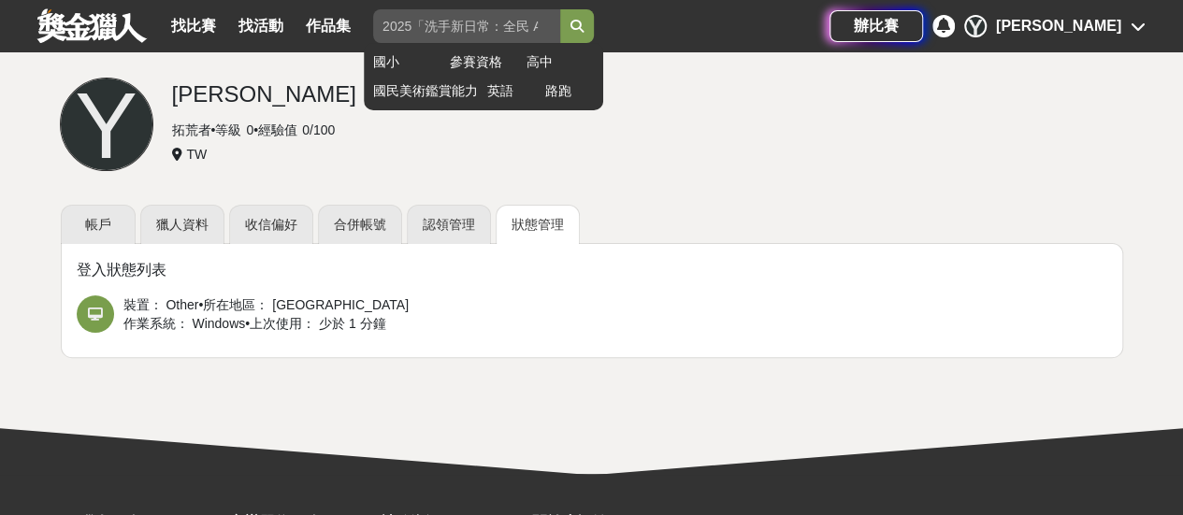
click at [509, 26] on input "search" at bounding box center [466, 26] width 187 height 34
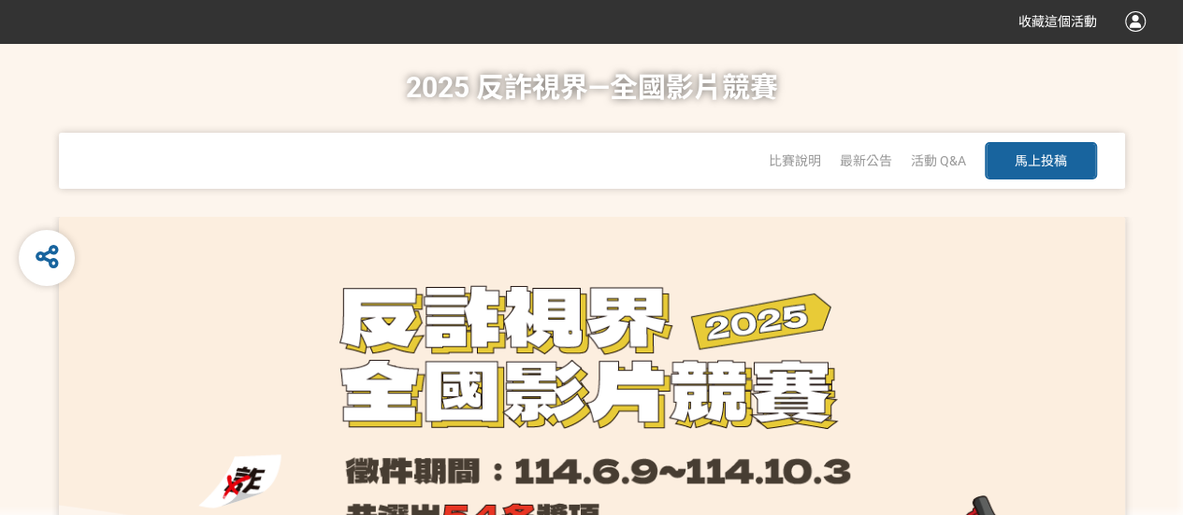
drag, startPoint x: 1146, startPoint y: 0, endPoint x: 264, endPoint y: 169, distance: 898.5
click at [264, 169] on div "比賽說明 最新公告 活動 Q&A 馬上投稿" at bounding box center [592, 161] width 1066 height 56
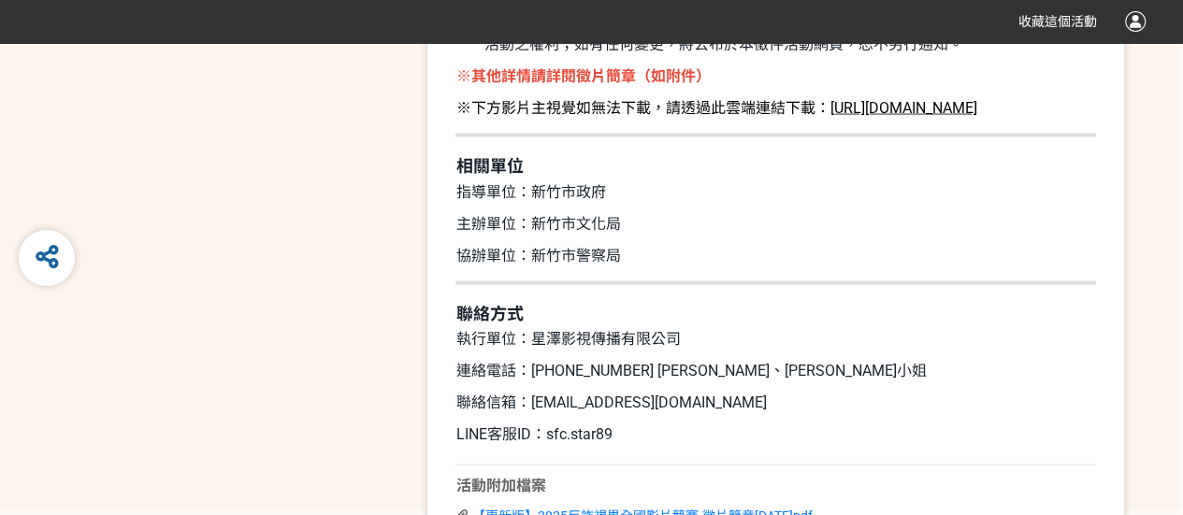
scroll to position [5269, 0]
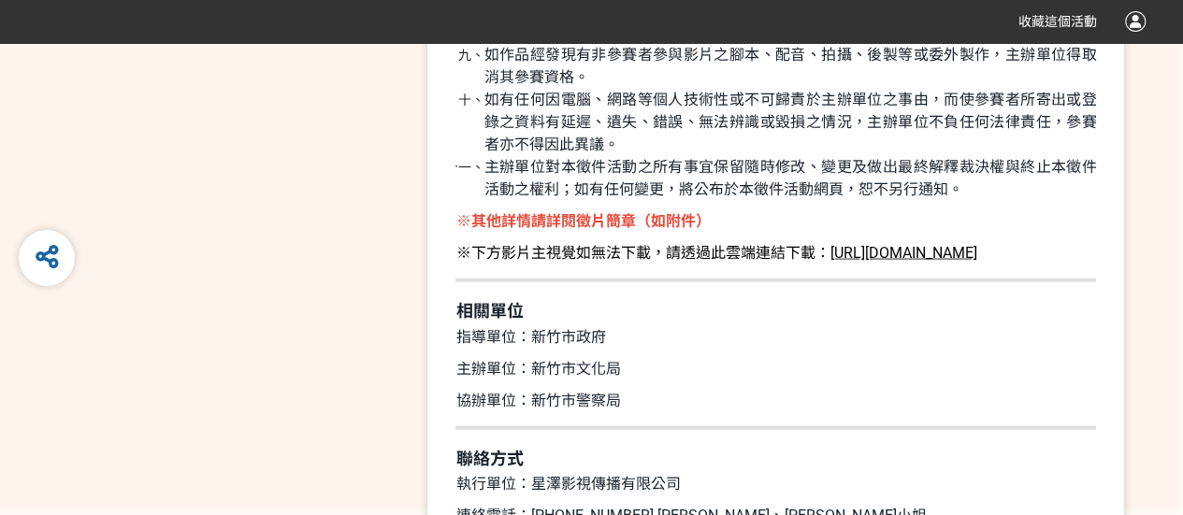
click at [886, 251] on span "[URL][DOMAIN_NAME]" at bounding box center [902, 252] width 147 height 18
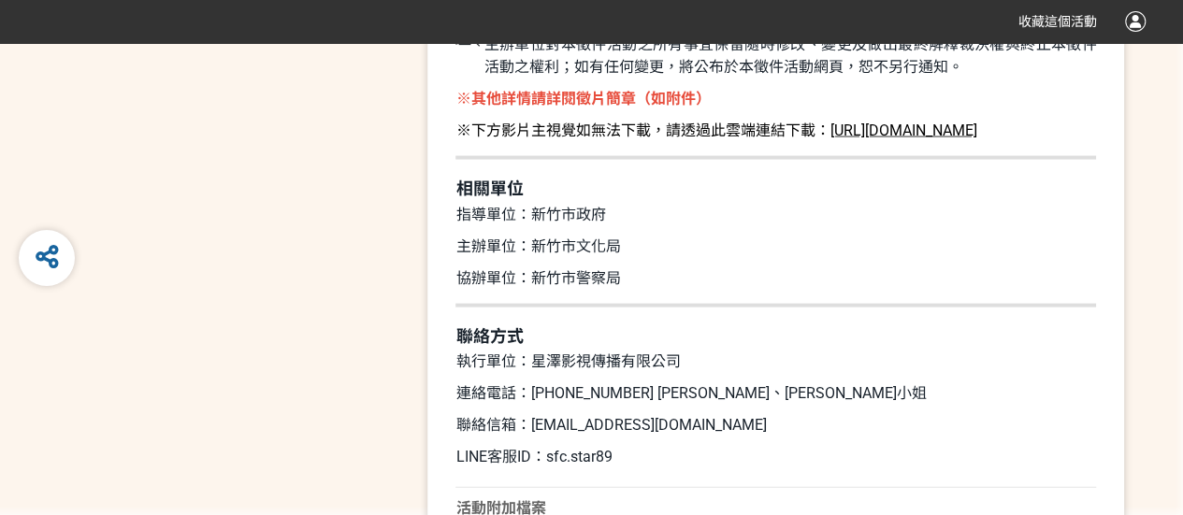
scroll to position [5643, 0]
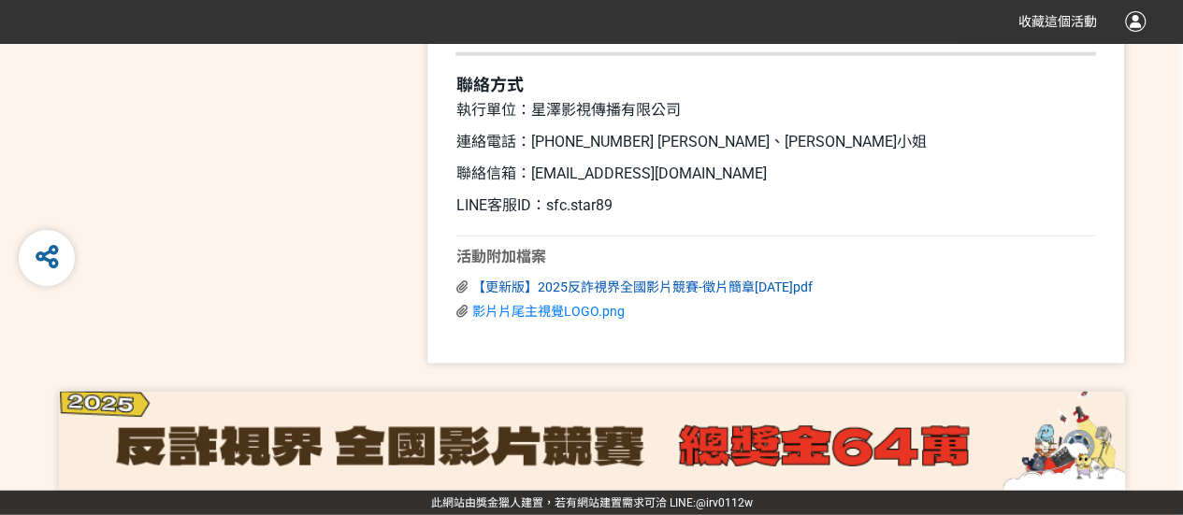
click at [563, 285] on span "【更新版】2025反詐視界全國影片競賽-徵片簡章[DATE]pdf" at bounding box center [641, 287] width 340 height 15
click at [580, 315] on span "影片片尾主視覺LOGO.png" at bounding box center [547, 311] width 152 height 15
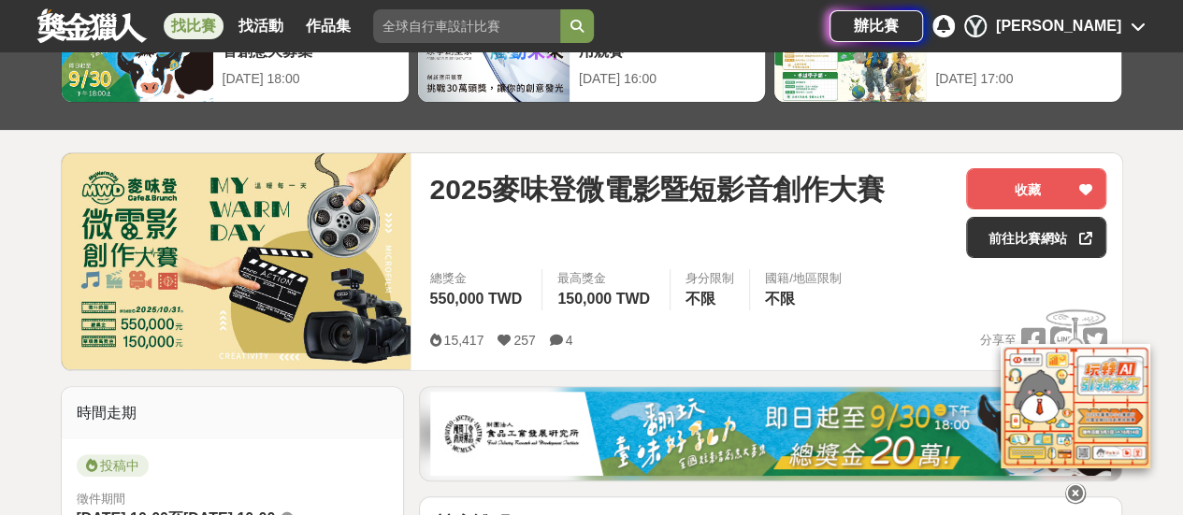
scroll to position [187, 0]
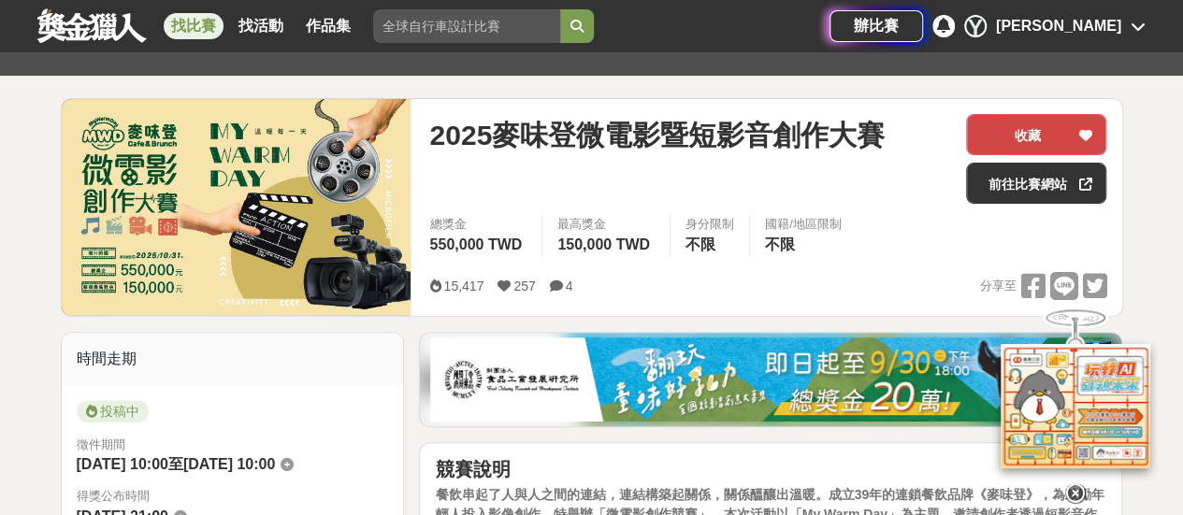
click at [1070, 122] on button "收藏" at bounding box center [1036, 134] width 140 height 41
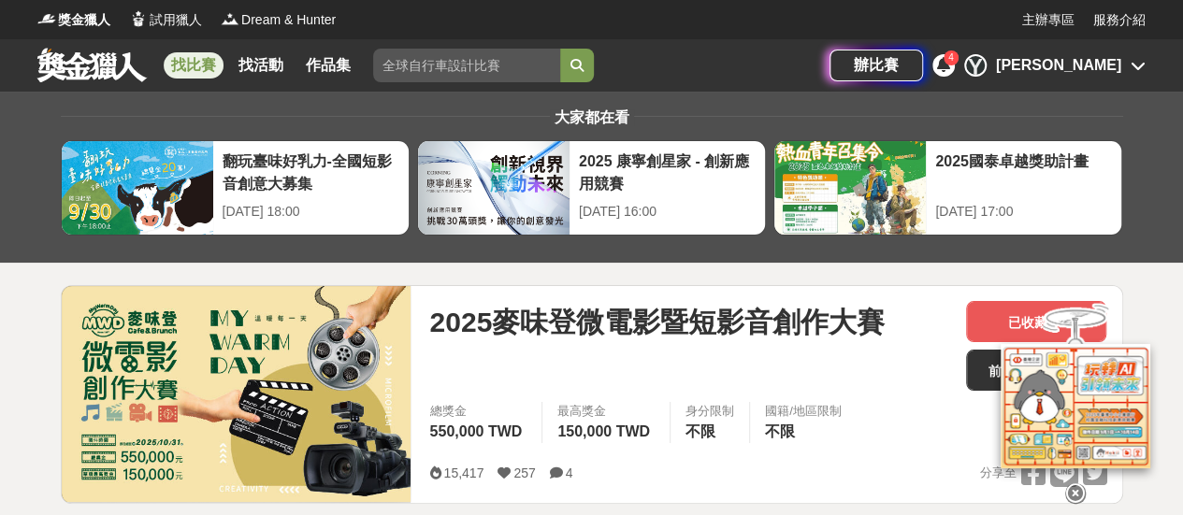
click at [954, 60] on span "4" at bounding box center [951, 57] width 6 height 10
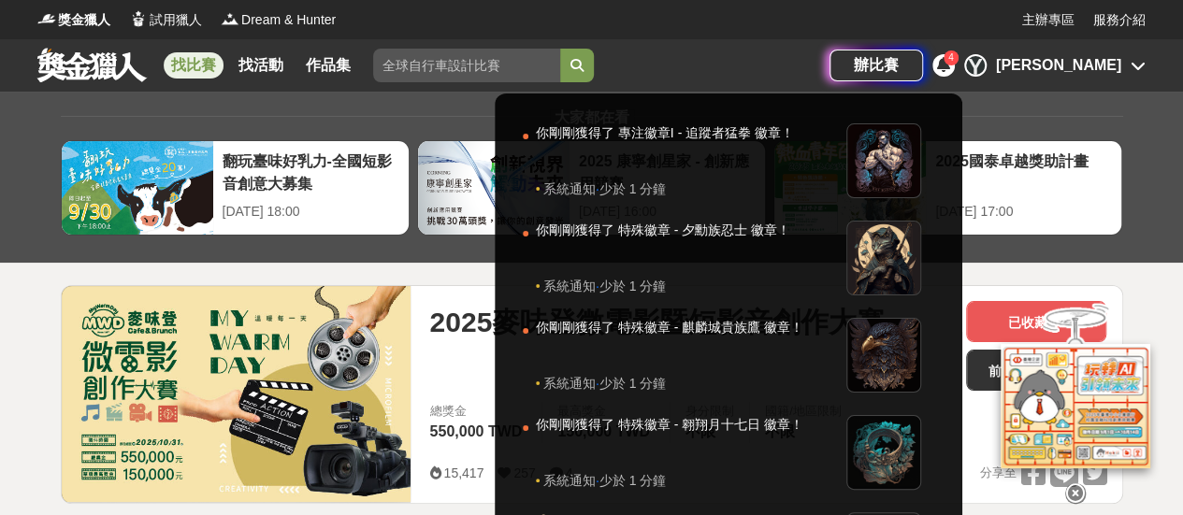
click at [1073, 489] on icon at bounding box center [1075, 493] width 21 height 21
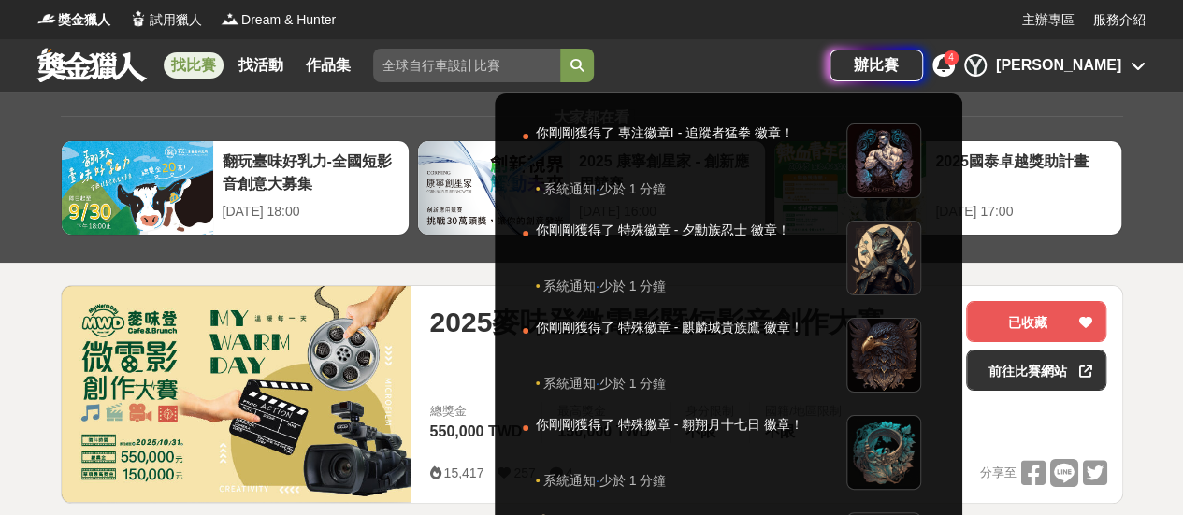
click at [1122, 79] on div at bounding box center [591, 257] width 1183 height 515
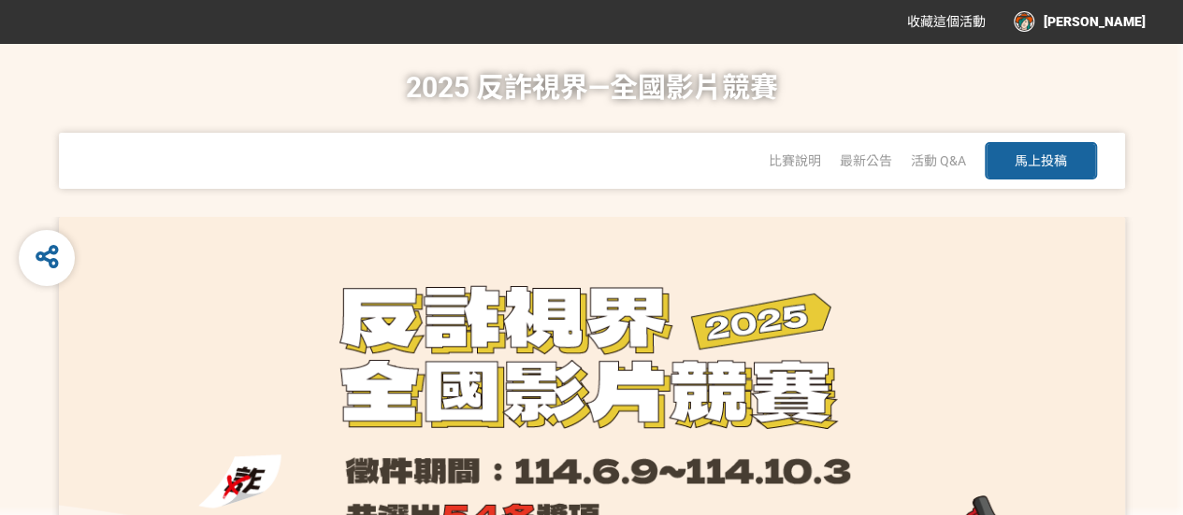
click at [985, 15] on span "收藏這個活動" at bounding box center [946, 21] width 79 height 15
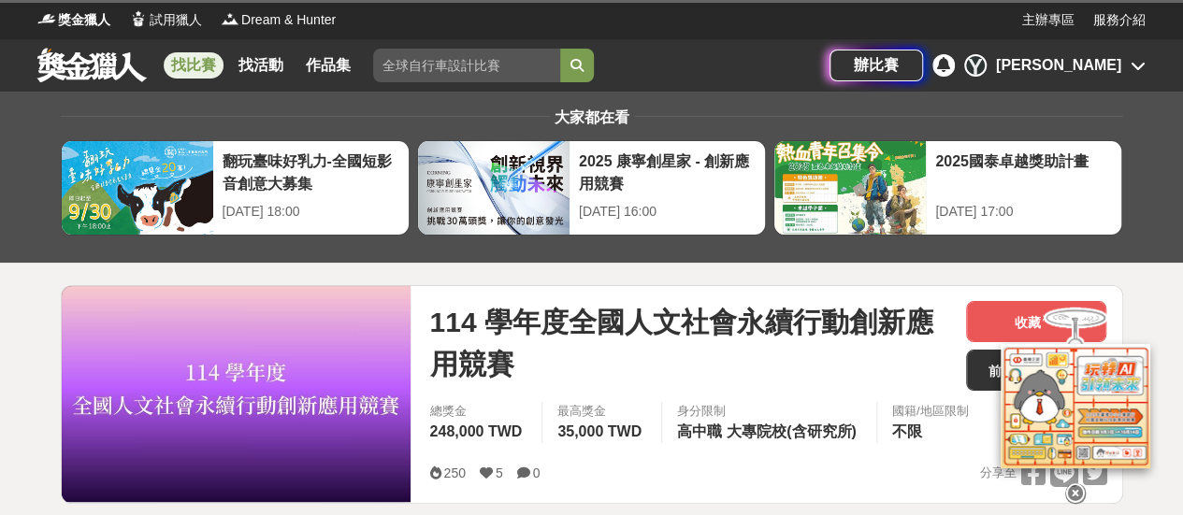
click at [985, 325] on div at bounding box center [1075, 404] width 187 height 203
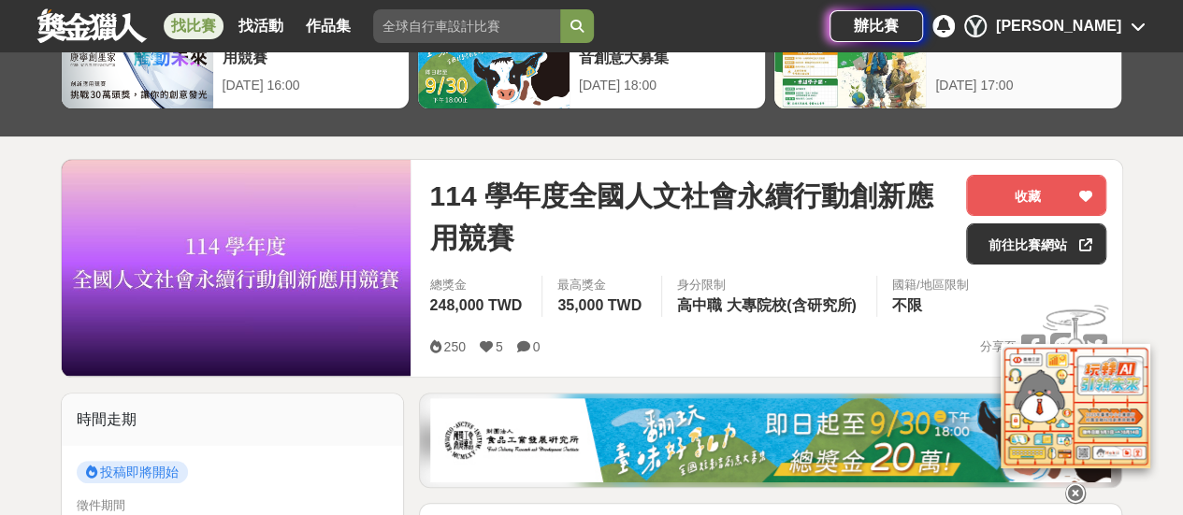
scroll to position [187, 0]
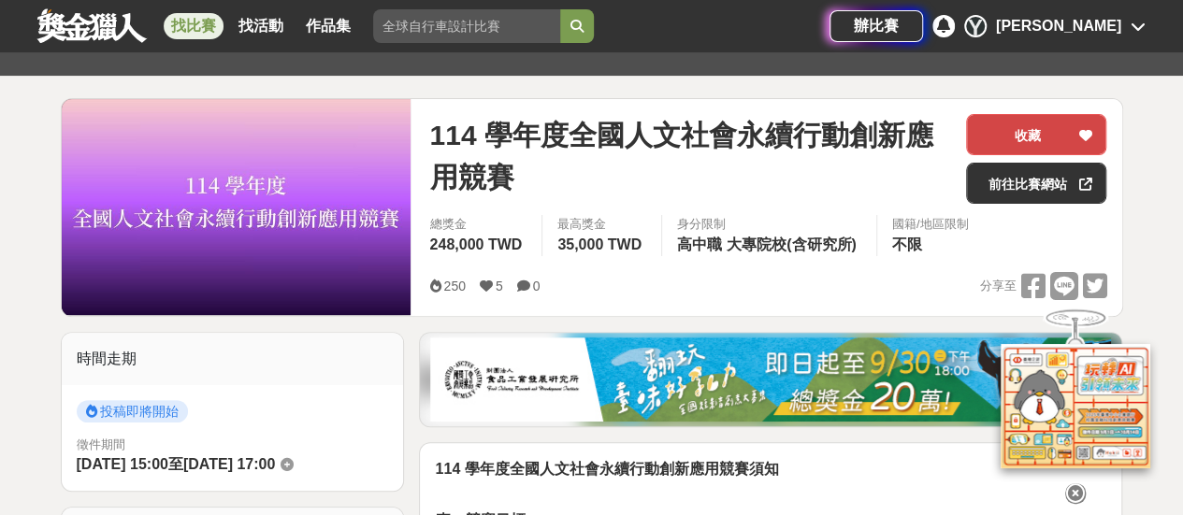
click at [1048, 125] on button "收藏" at bounding box center [1036, 134] width 140 height 41
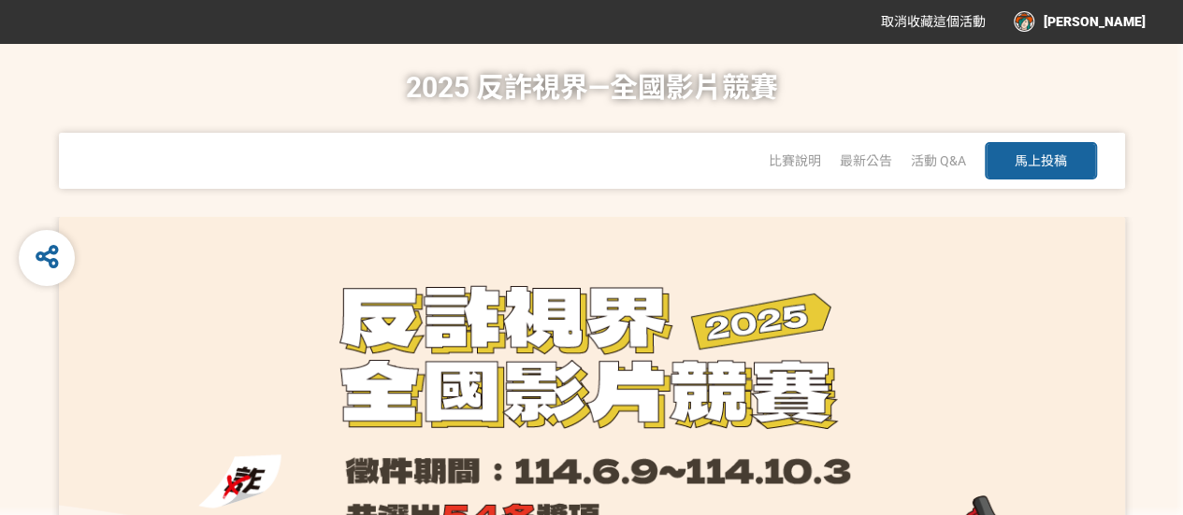
click at [1114, 14] on div "[PERSON_NAME]" at bounding box center [1079, 21] width 132 height 21
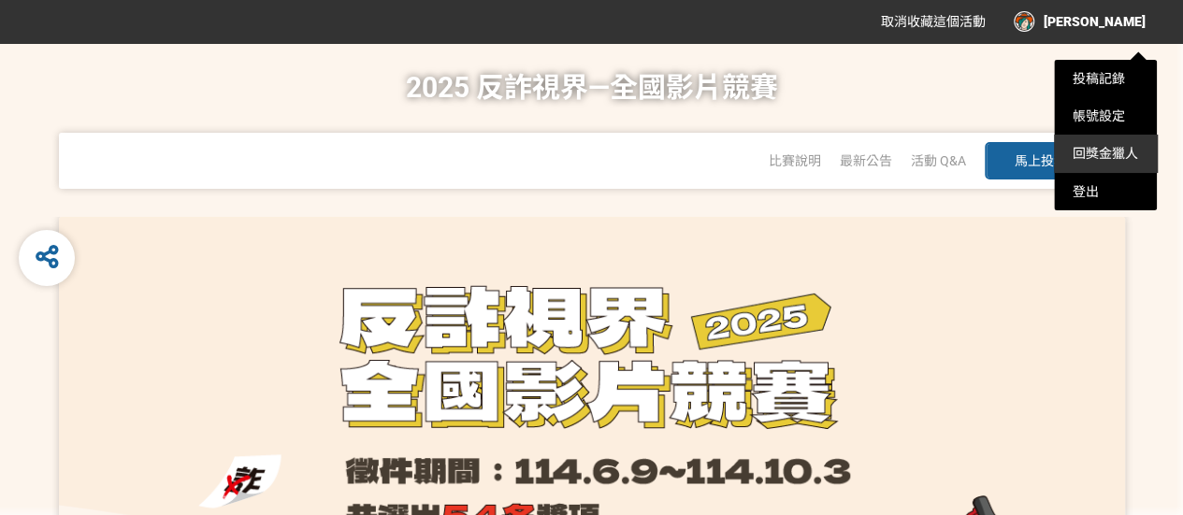
click at [1099, 154] on link "回獎金獵人" at bounding box center [1104, 153] width 65 height 15
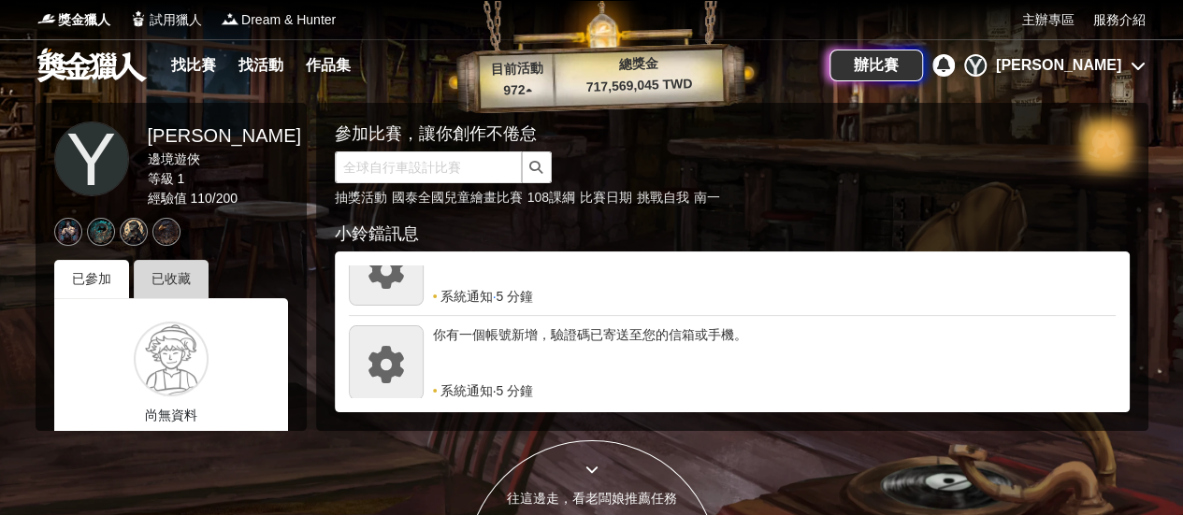
click at [167, 276] on div "已收藏" at bounding box center [171, 279] width 75 height 38
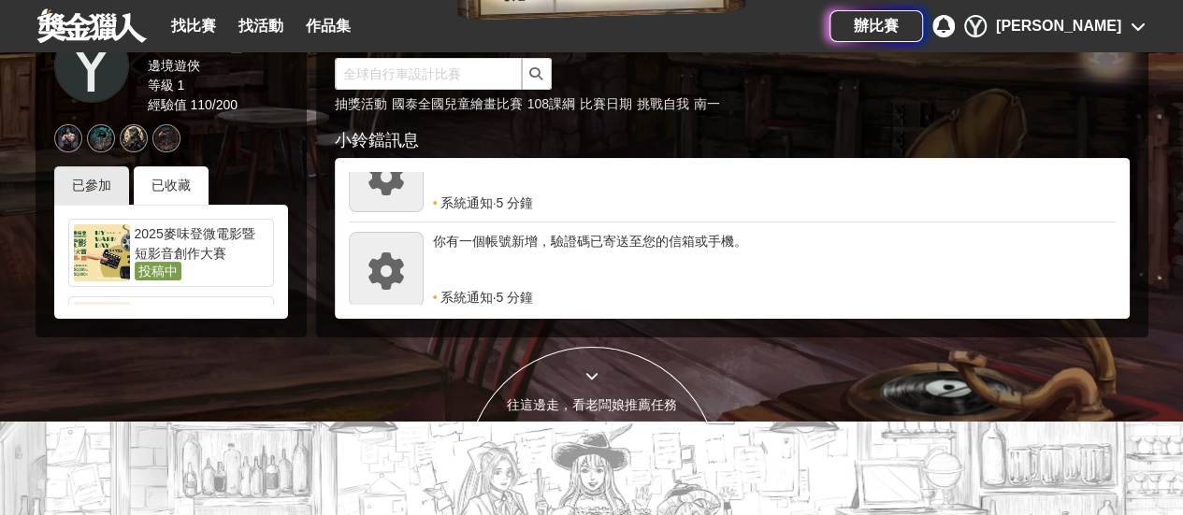
click at [153, 142] on div at bounding box center [171, 133] width 234 height 37
click at [155, 142] on div at bounding box center [166, 138] width 28 height 28
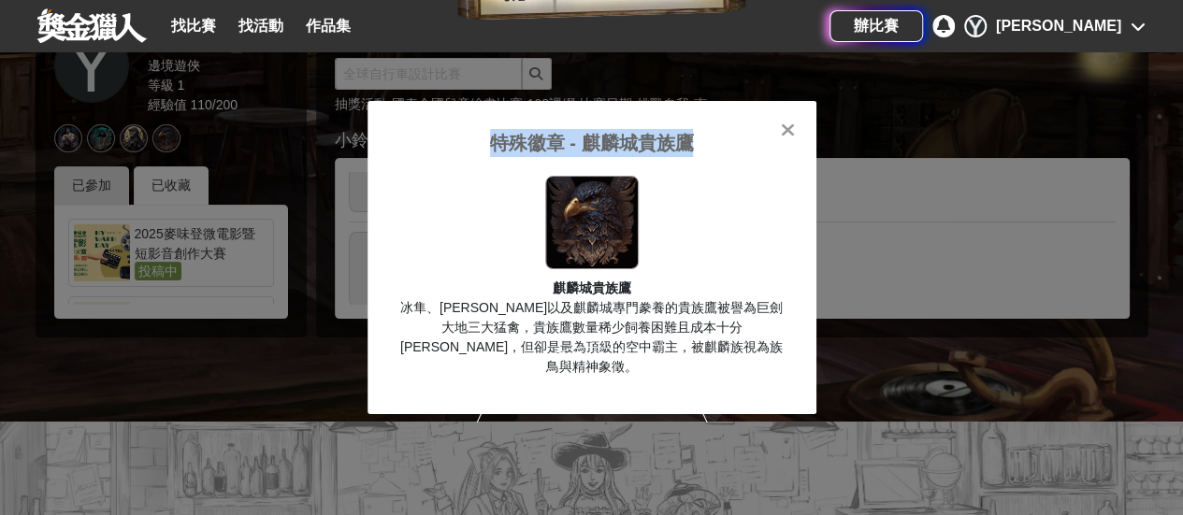
drag, startPoint x: 785, startPoint y: 125, endPoint x: 786, endPoint y: 139, distance: 14.1
click at [786, 139] on div "特殊徽章 - 麒麟城貴族鷹 麒麟城貴族鷹 冰隼、墨山鳶以及麒麟城專門豢養的貴族鷹被譽為巨劍大地三大猛禽，貴族鷹數量稀少飼養困難且成本十分高昂，但卻是最為頂級的…" at bounding box center [591, 257] width 449 height 313
click at [790, 139] on icon at bounding box center [788, 130] width 14 height 19
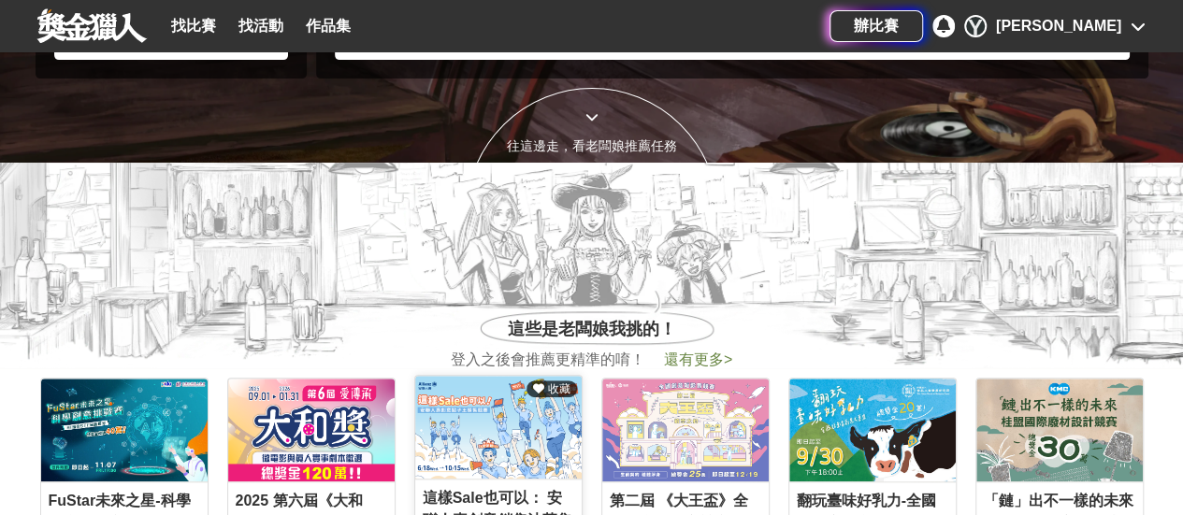
scroll to position [654, 0]
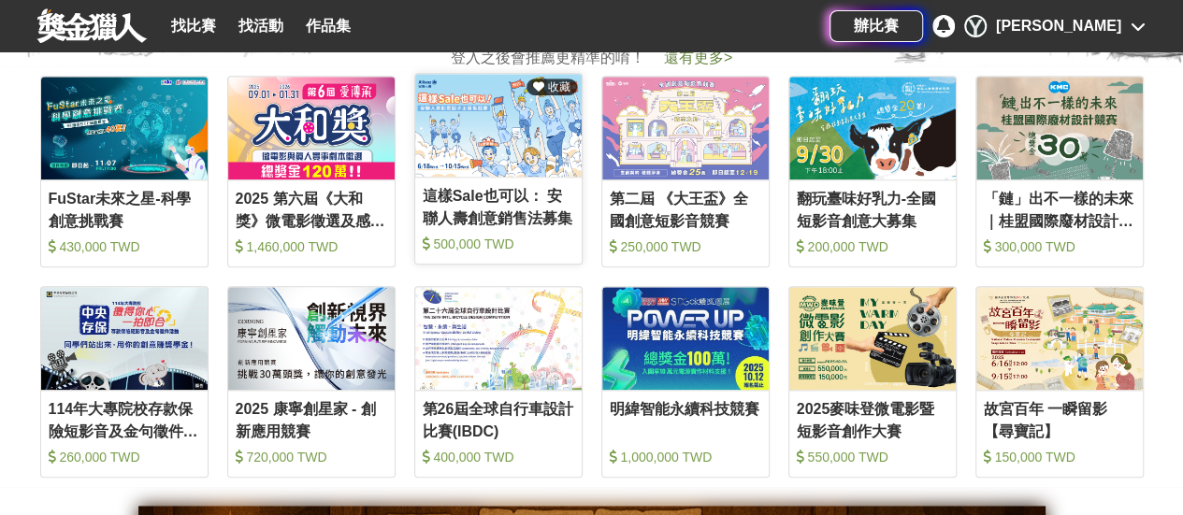
click at [540, 79] on div "收藏" at bounding box center [551, 87] width 50 height 17
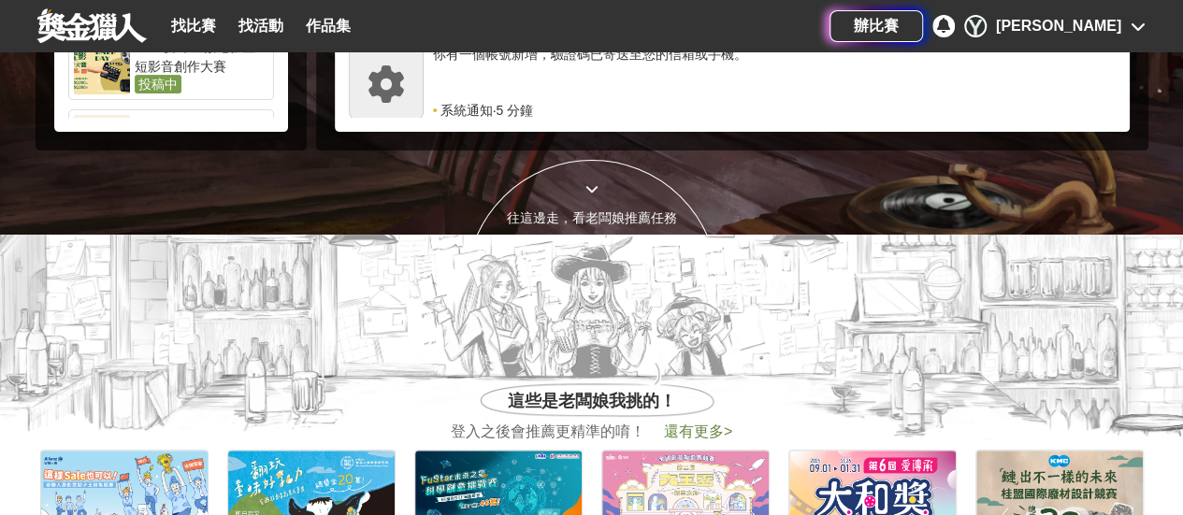
scroll to position [0, 0]
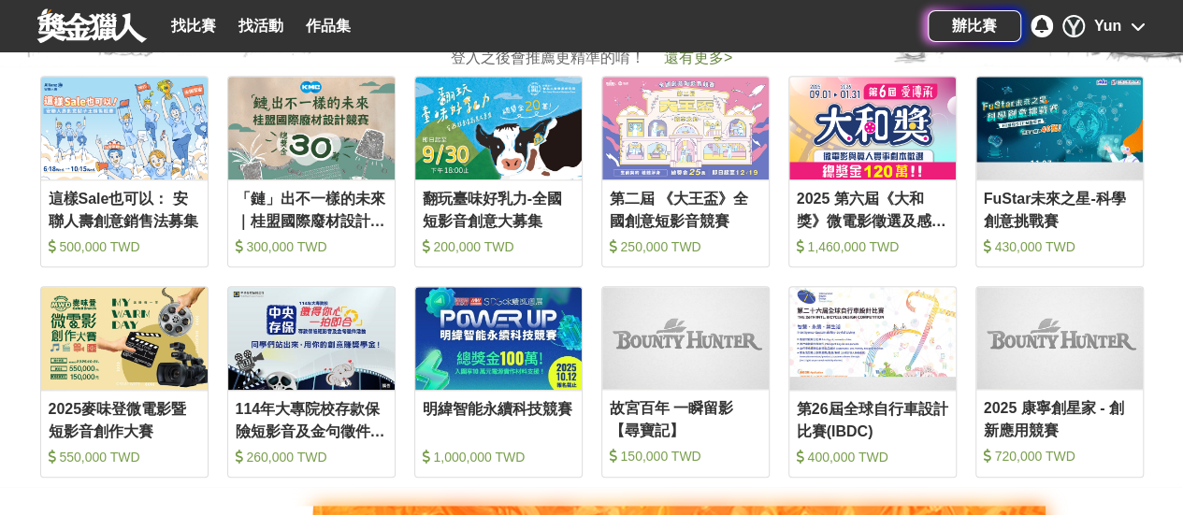
scroll to position [93, 0]
